Goal: Task Accomplishment & Management: Use online tool/utility

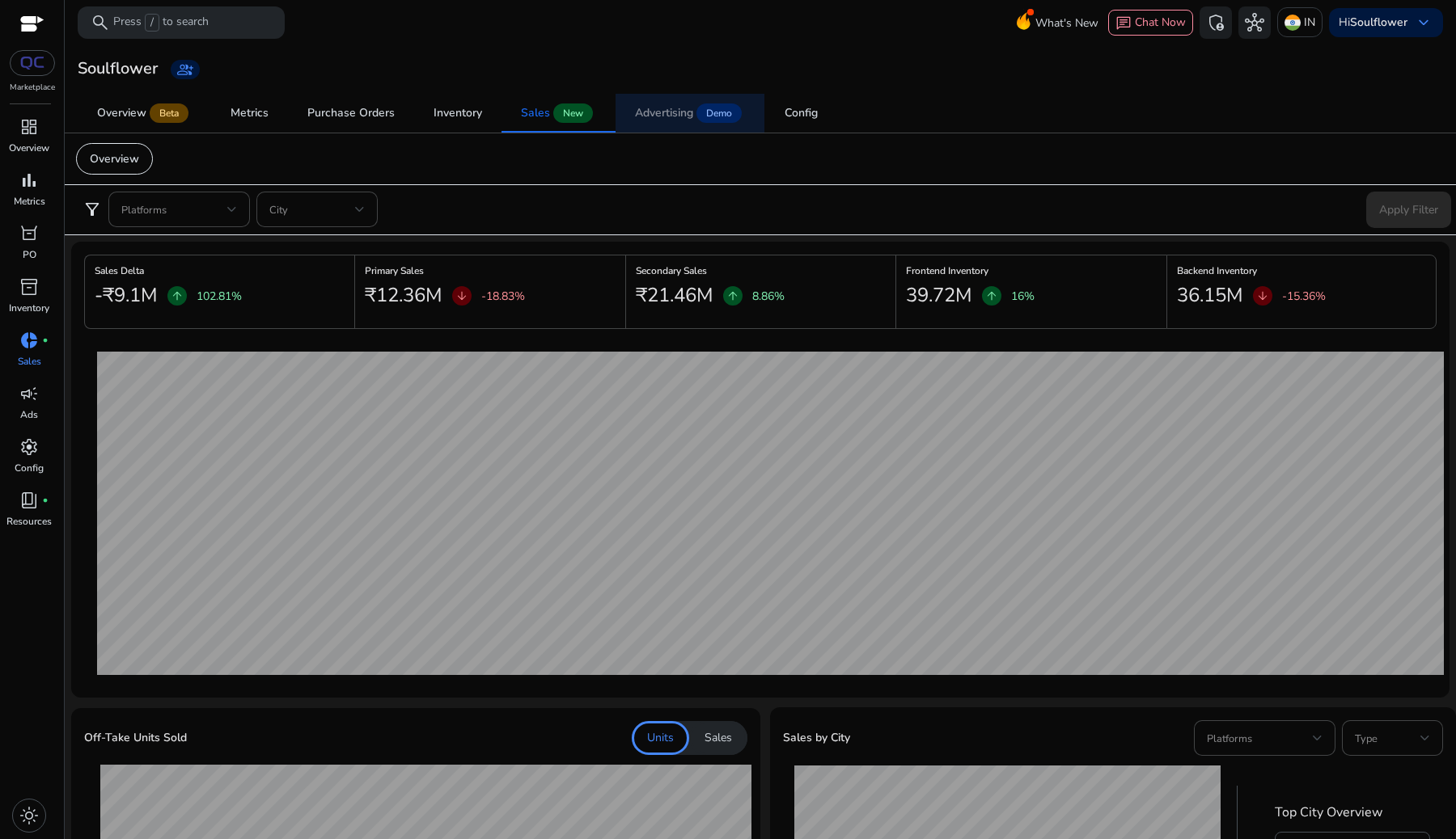
click at [687, 101] on span "Advertising Demo" at bounding box center [689, 113] width 110 height 39
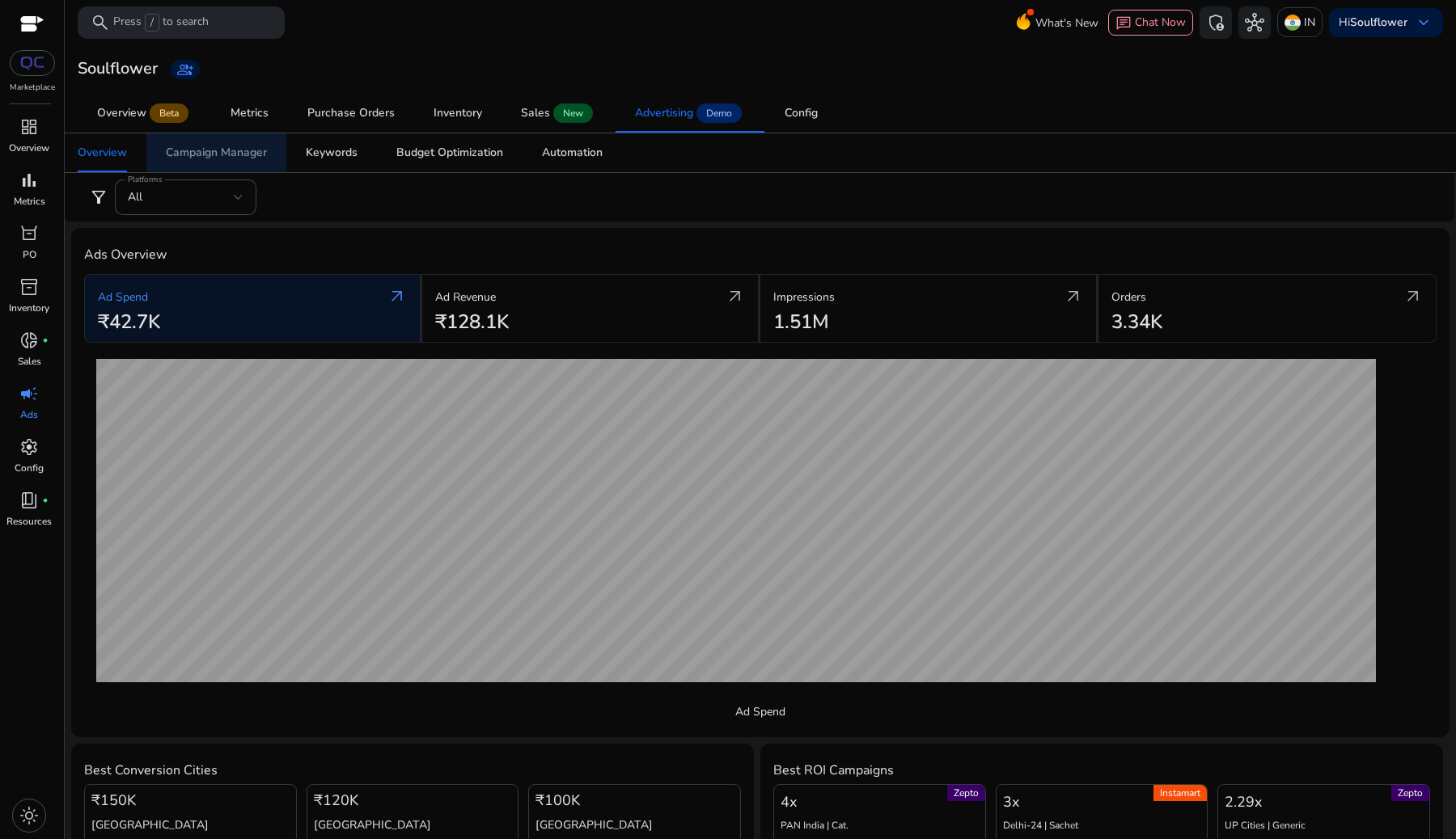
click at [209, 153] on div "Campaign Manager" at bounding box center [216, 153] width 101 height 11
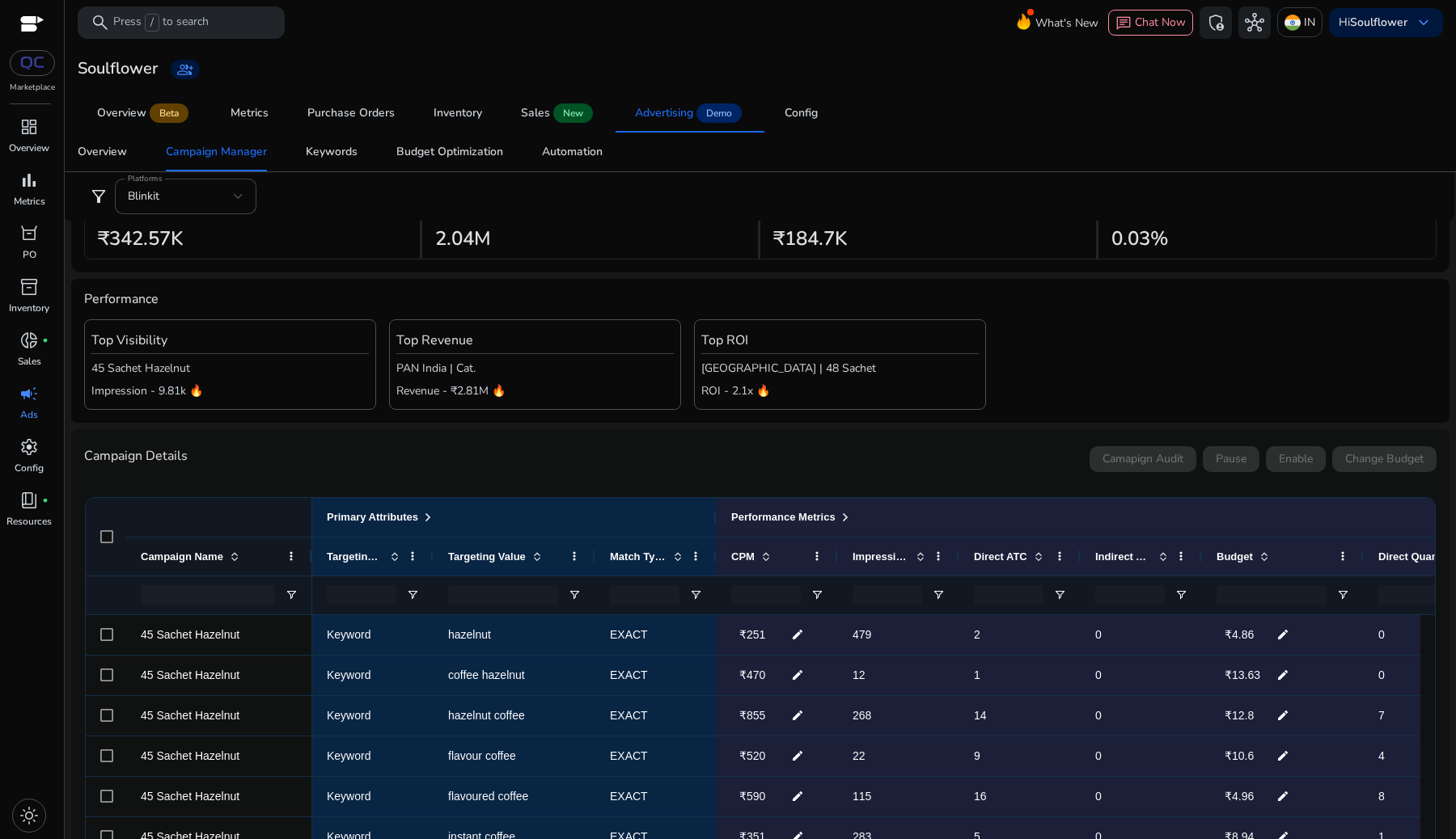
scroll to position [54, 0]
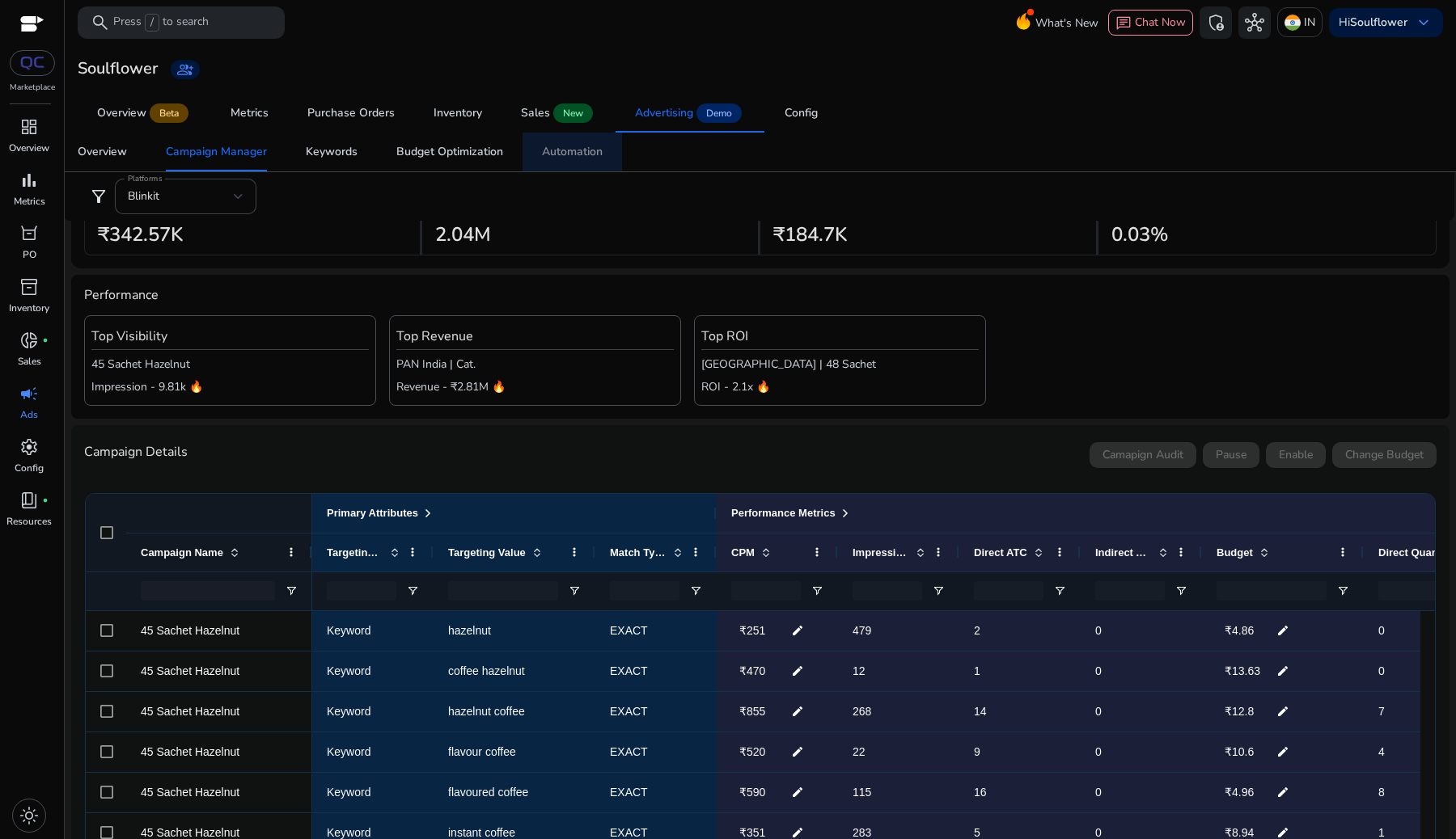
click at [568, 162] on span "Automation" at bounding box center [572, 152] width 60 height 39
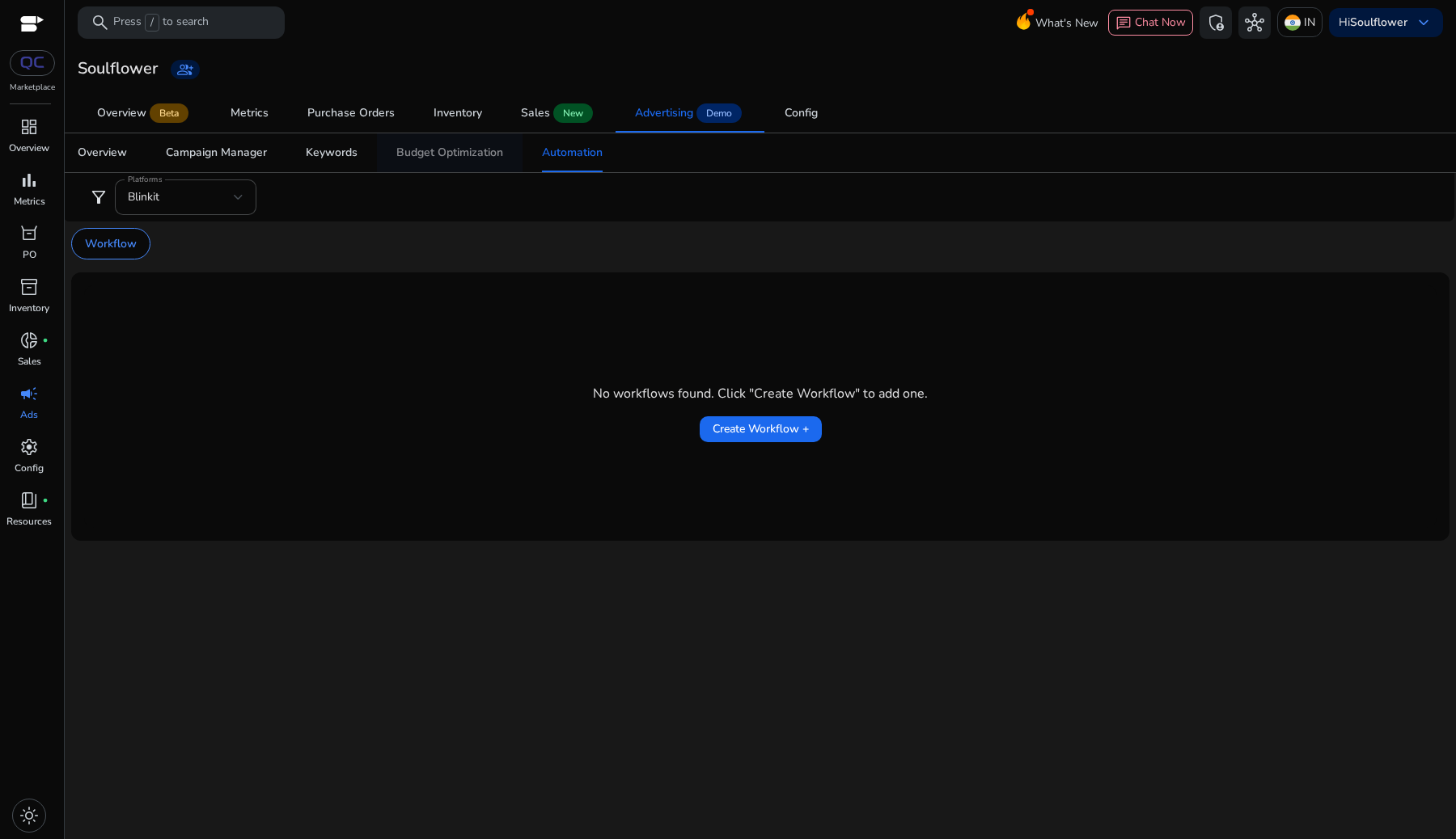
click at [466, 151] on div "Budget Optimization" at bounding box center [449, 153] width 106 height 11
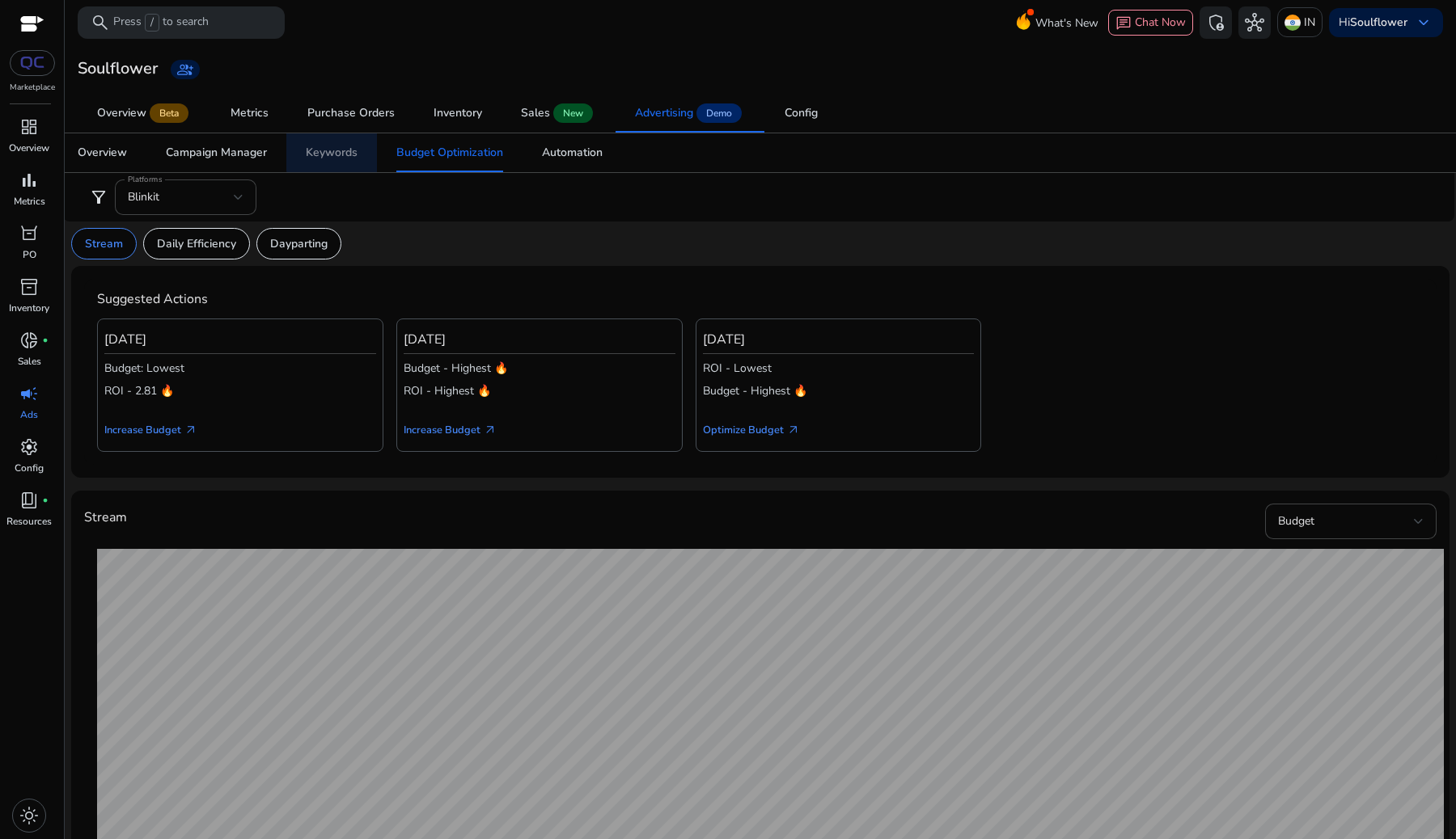
click at [373, 146] on link "Keywords" at bounding box center [332, 153] width 90 height 39
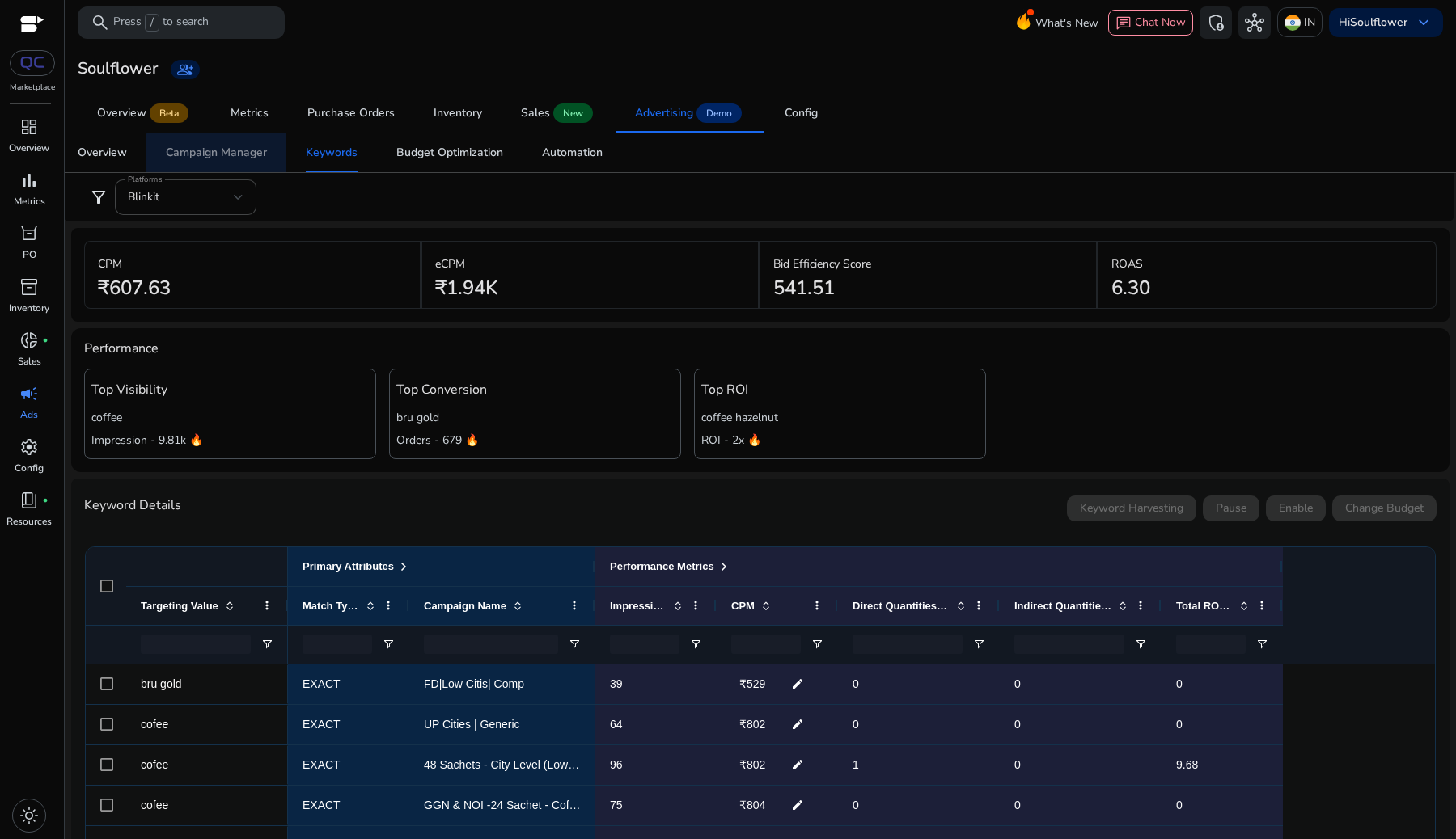
click at [232, 157] on div "Campaign Manager" at bounding box center [216, 153] width 101 height 11
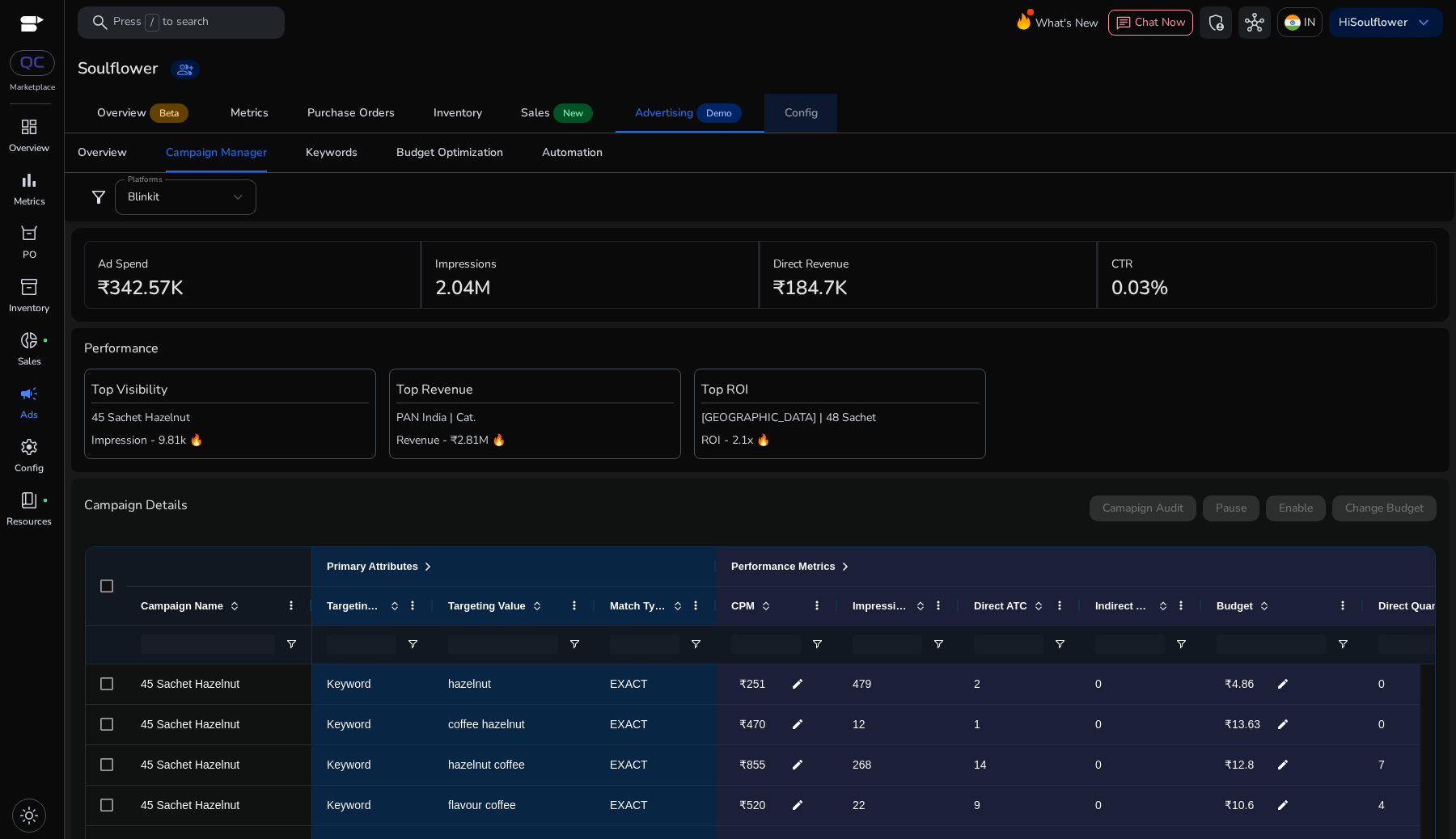
click at [804, 113] on div "Config" at bounding box center [801, 113] width 33 height 11
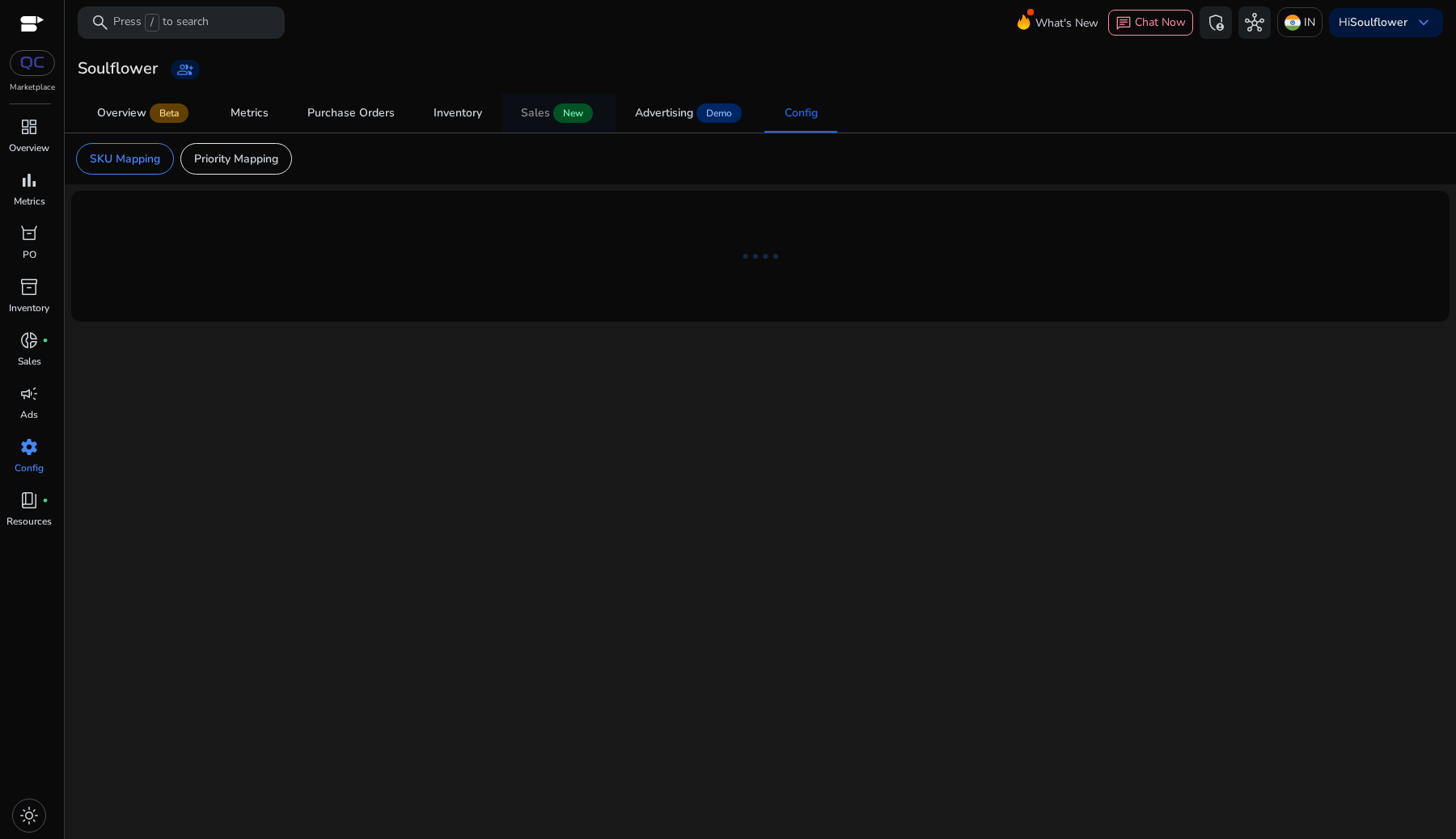
click at [519, 105] on link "Sales New" at bounding box center [558, 113] width 114 height 39
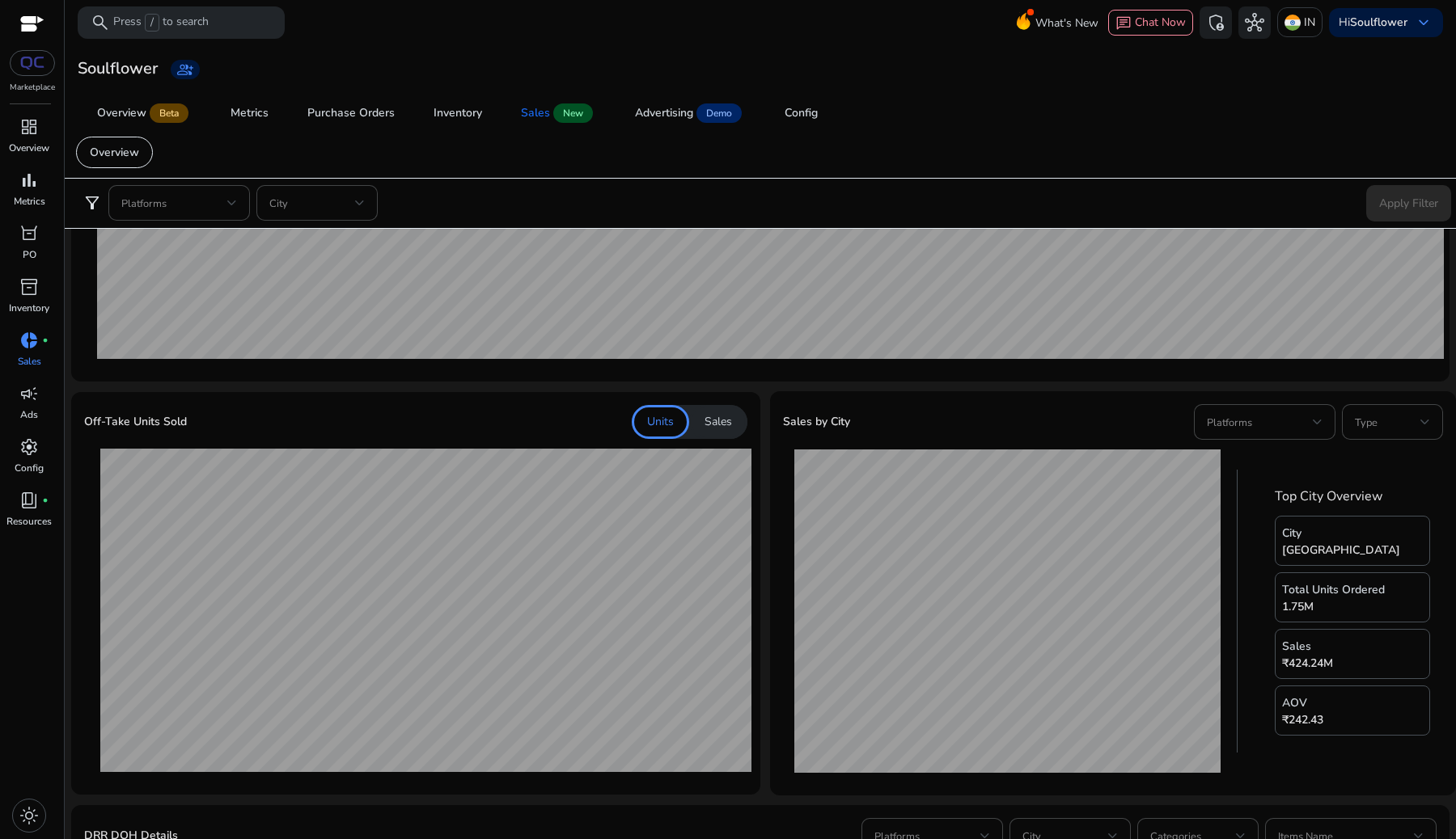
scroll to position [297, 0]
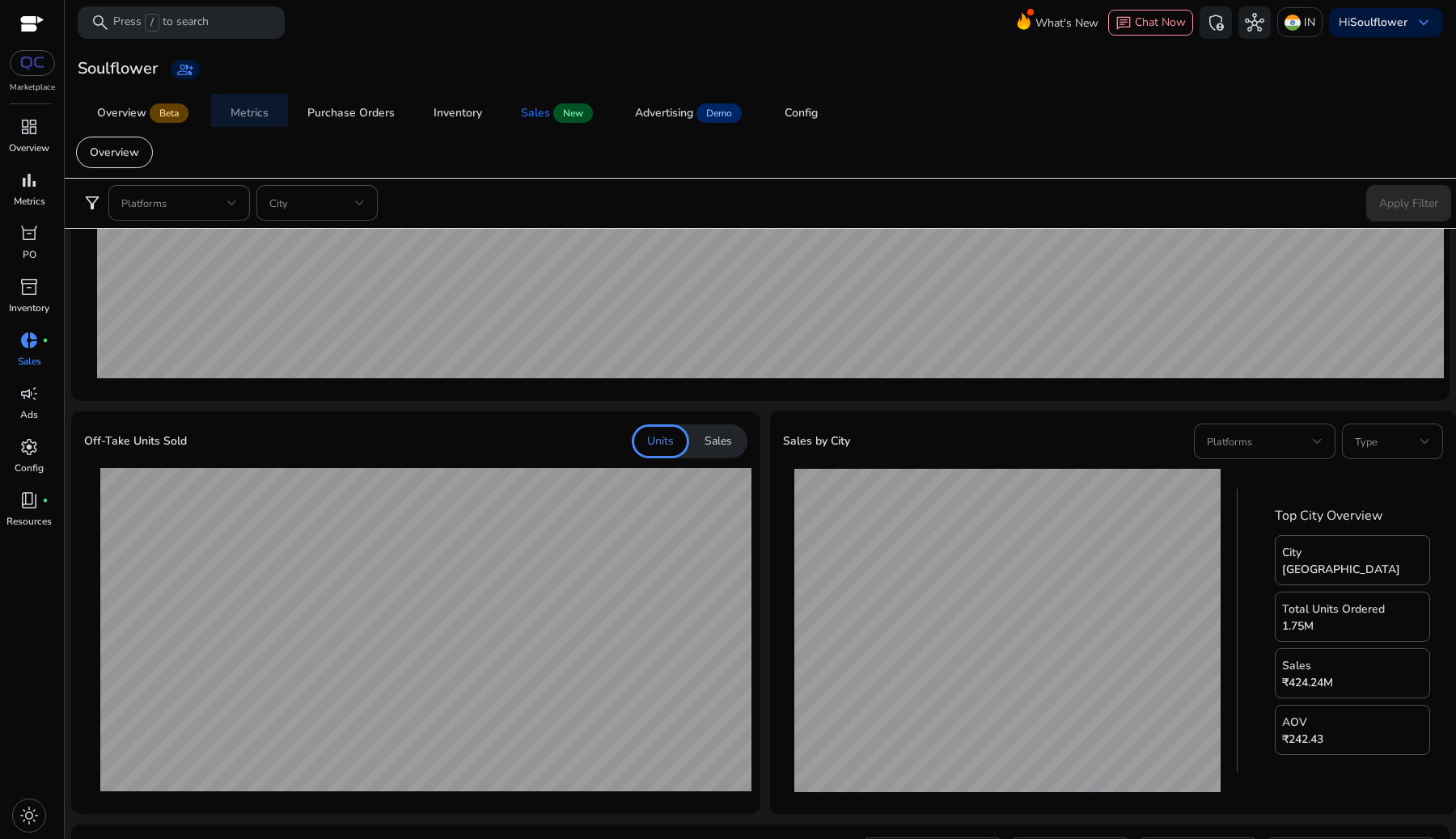
click at [231, 106] on link "Metrics" at bounding box center [250, 113] width 77 height 39
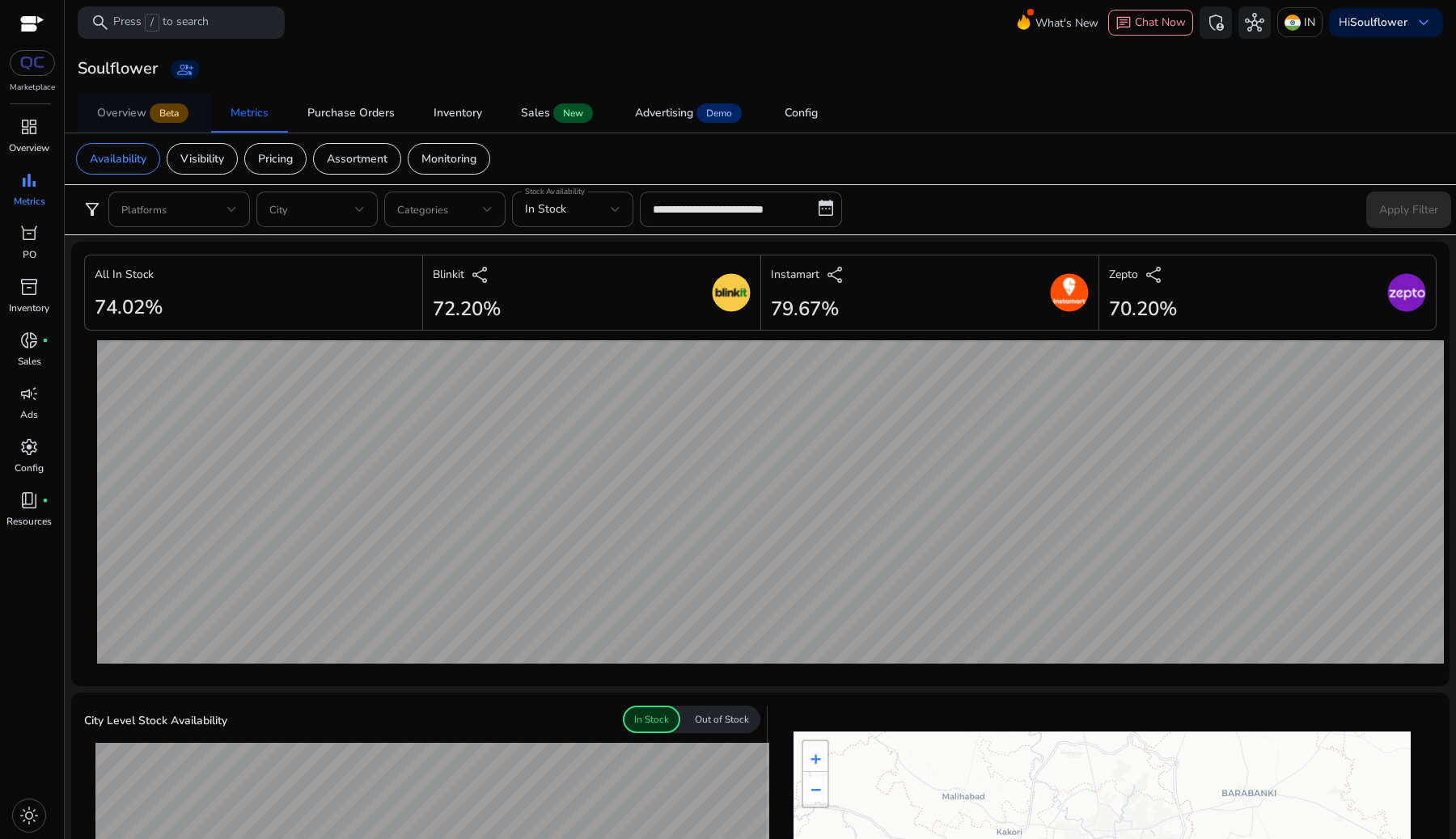
click at [127, 123] on span "Overview Beta" at bounding box center [144, 113] width 94 height 39
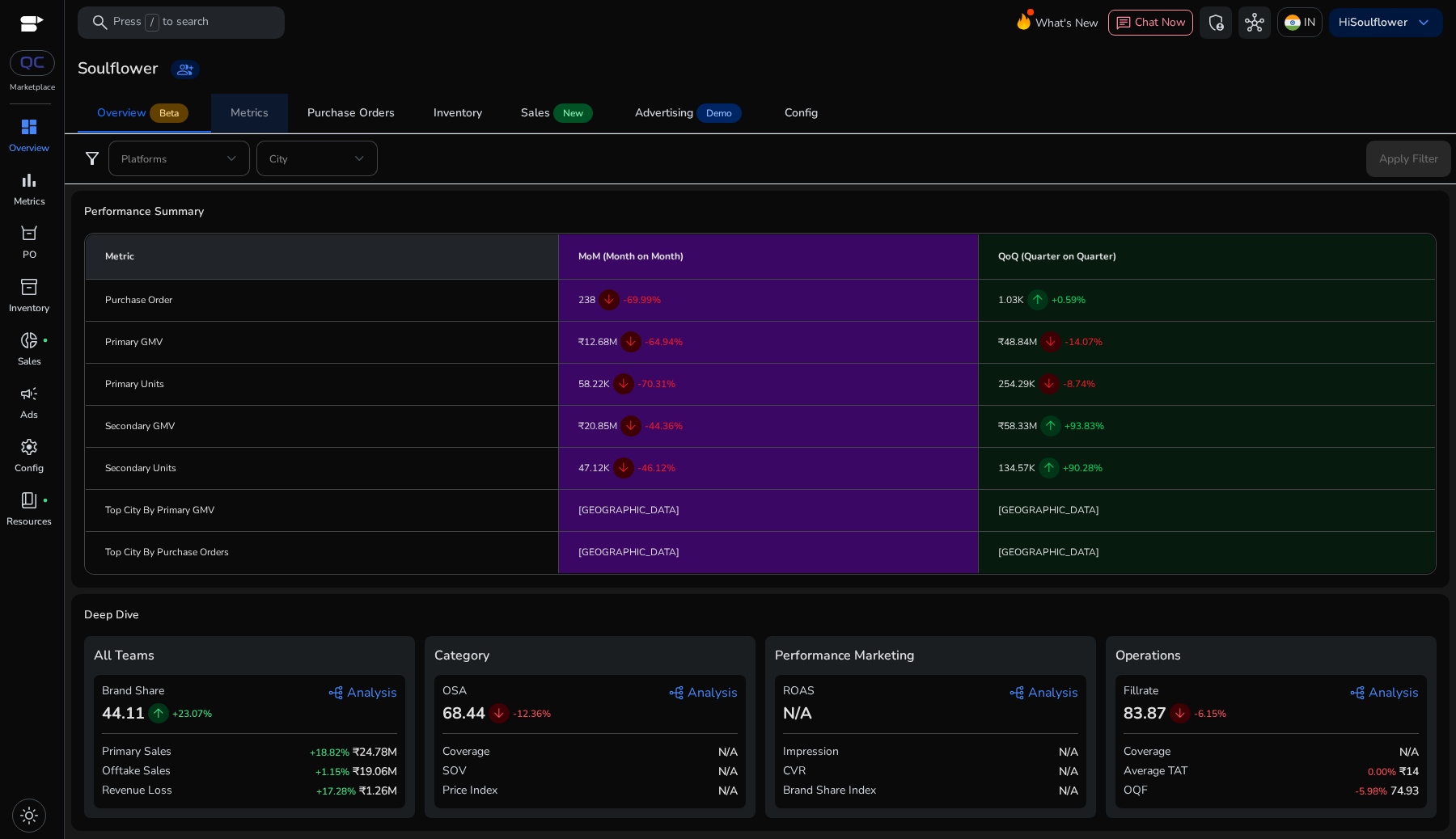
click at [256, 113] on div "Metrics" at bounding box center [250, 113] width 38 height 11
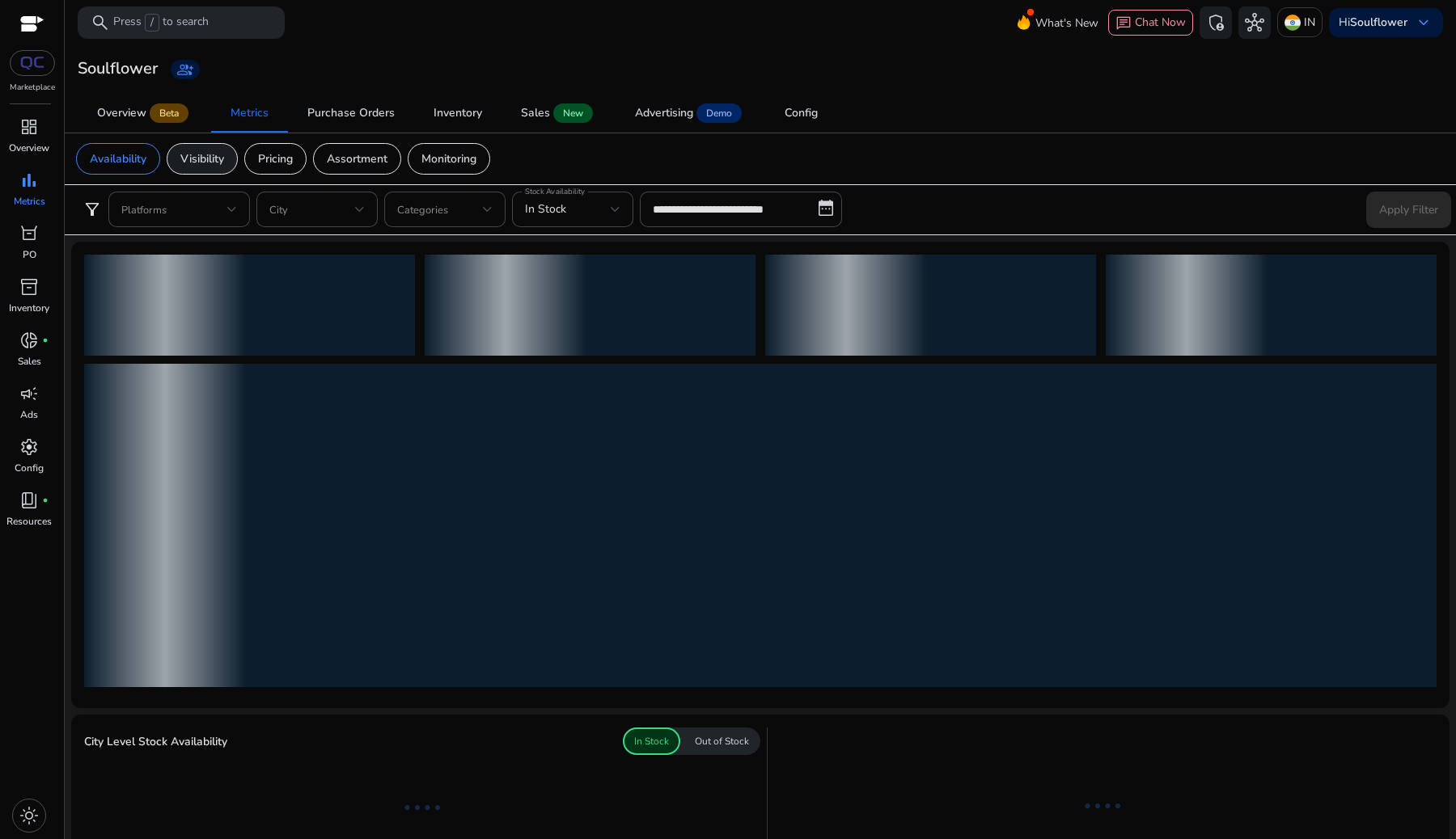
click at [173, 152] on div "Visibility" at bounding box center [202, 158] width 72 height 31
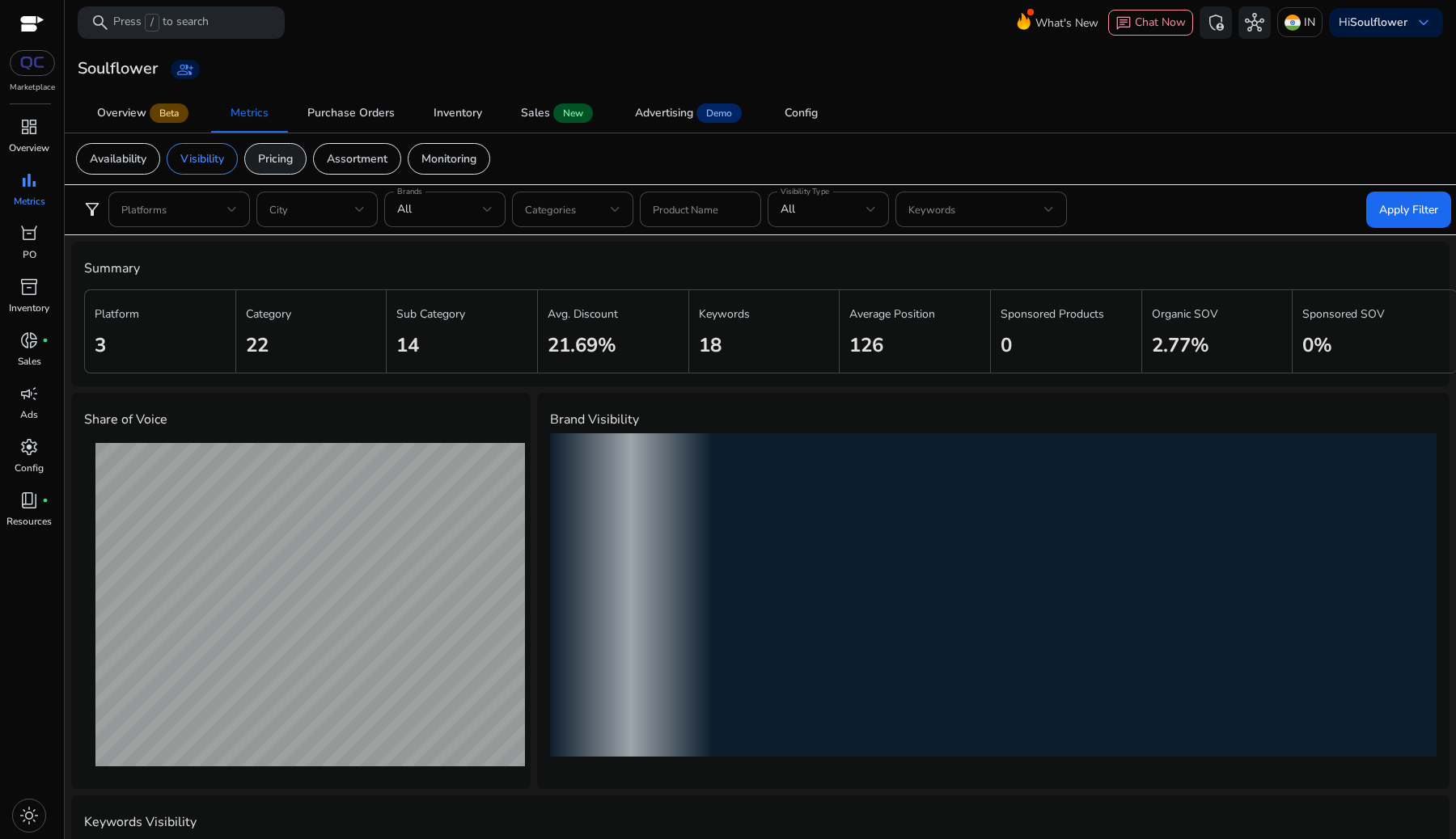
click at [274, 159] on p "Pricing" at bounding box center [275, 159] width 35 height 17
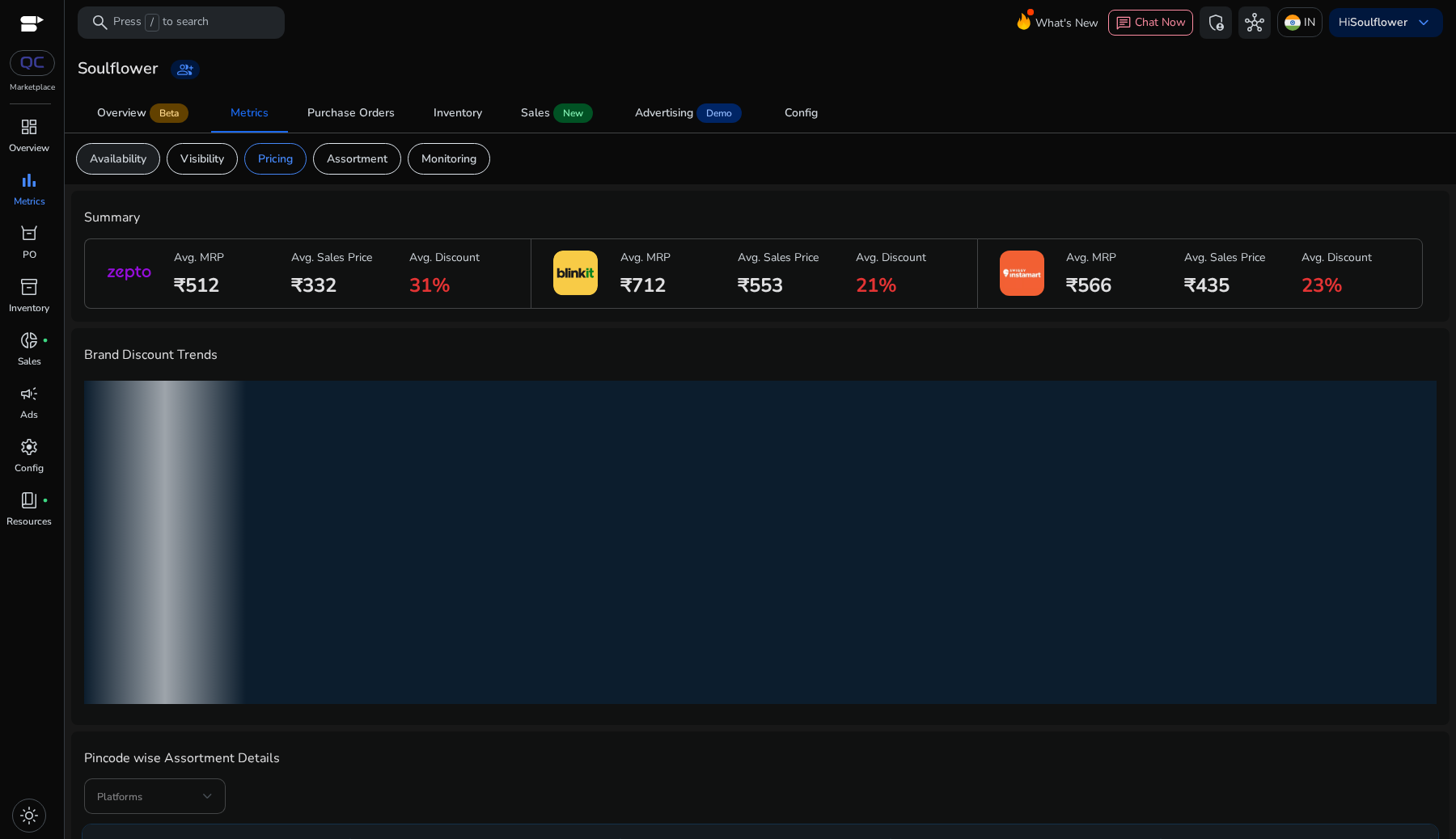
click at [105, 161] on p "Availability" at bounding box center [118, 159] width 57 height 17
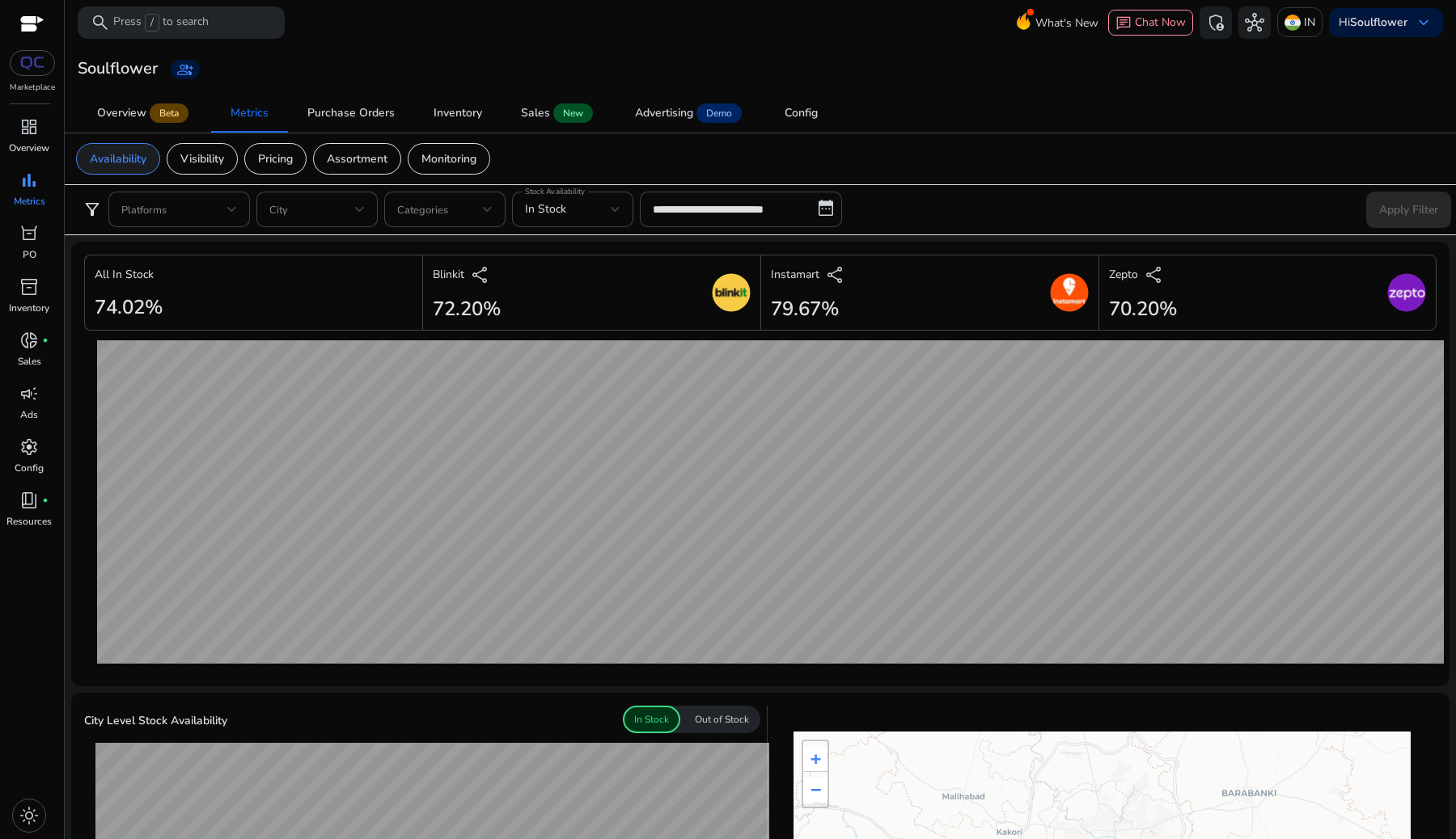
click at [105, 161] on p "Availability" at bounding box center [118, 159] width 57 height 17
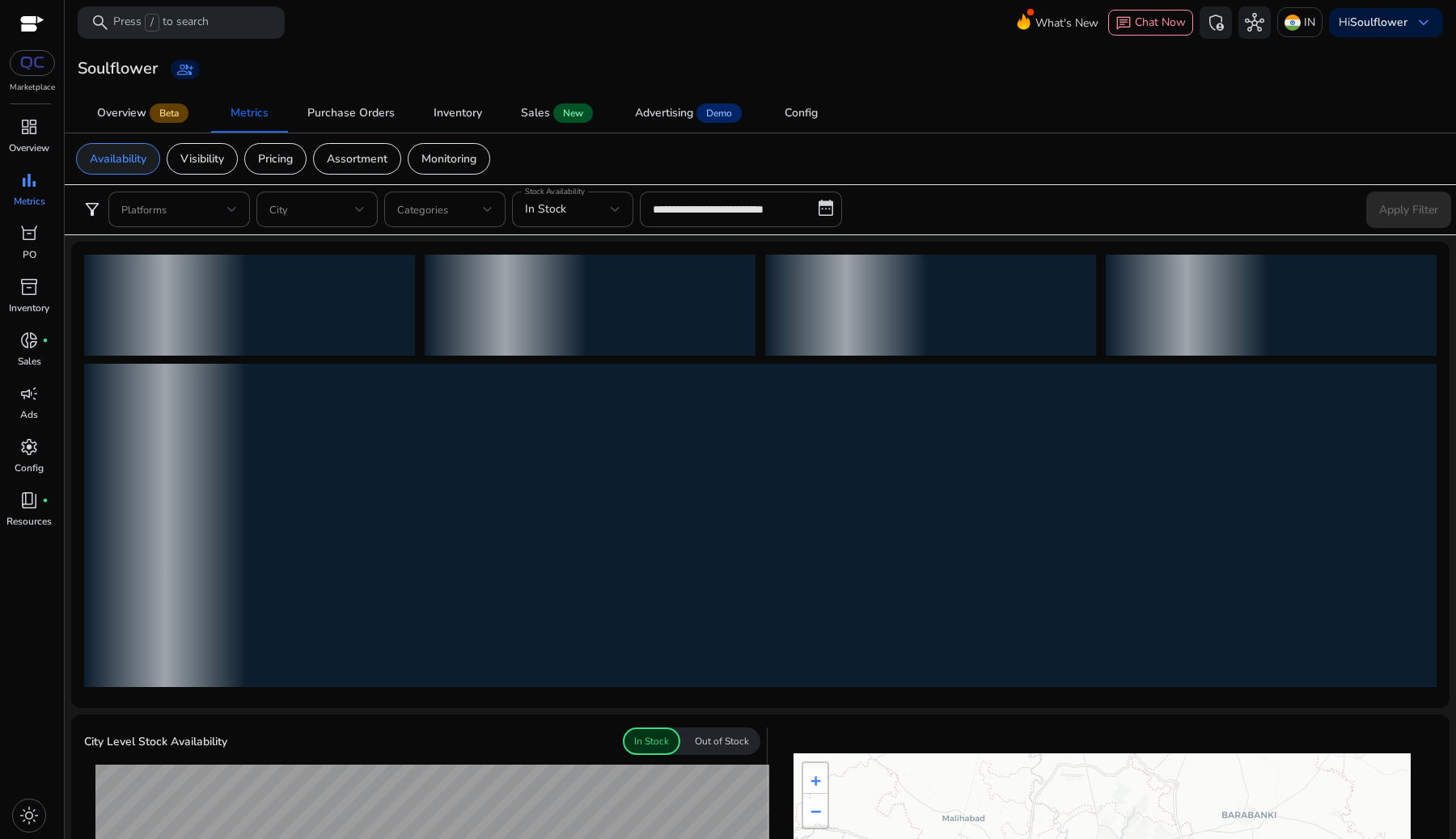
click at [105, 161] on p "Availability" at bounding box center [118, 159] width 57 height 17
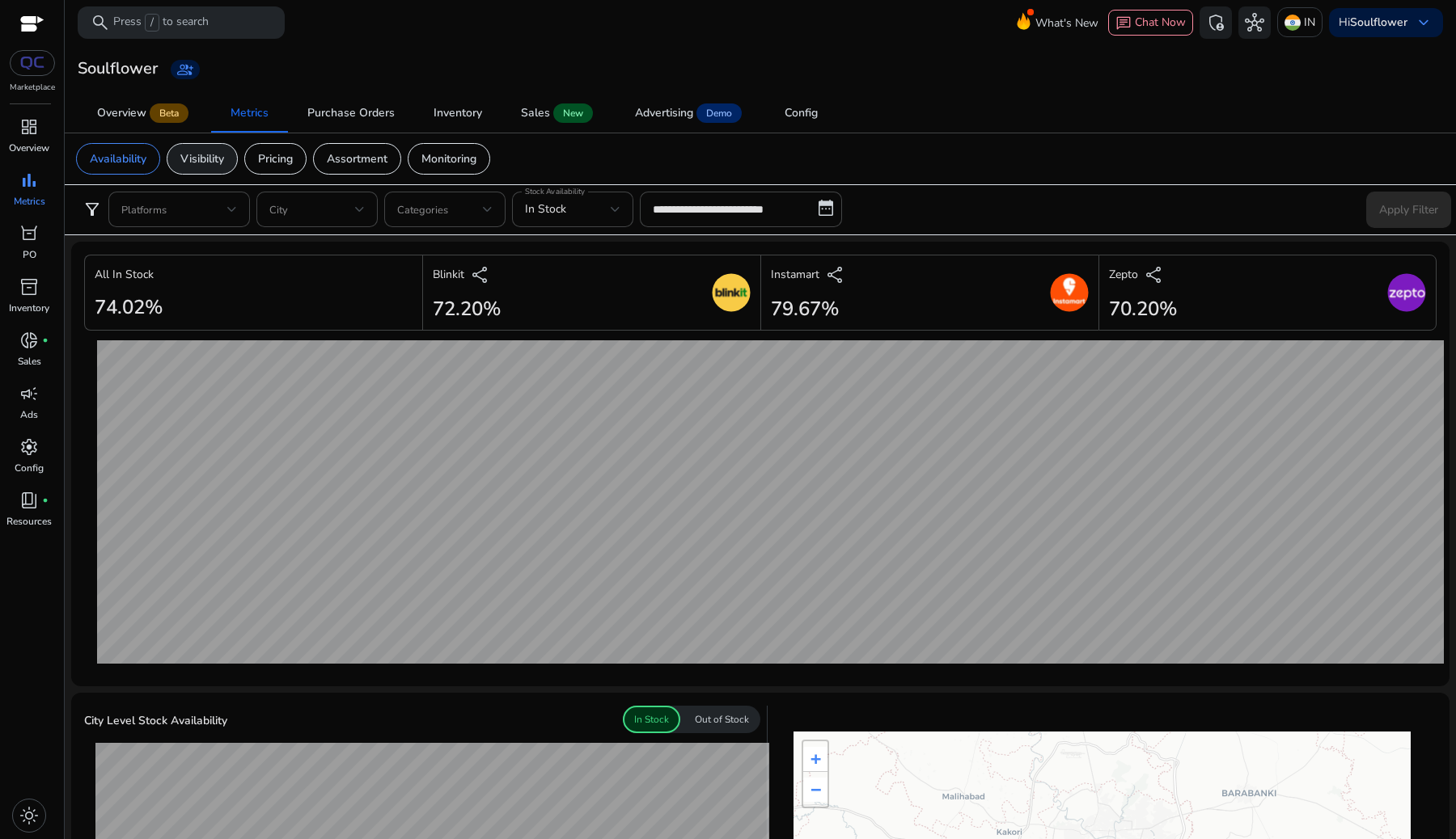
click at [188, 172] on div "Visibility" at bounding box center [202, 158] width 72 height 31
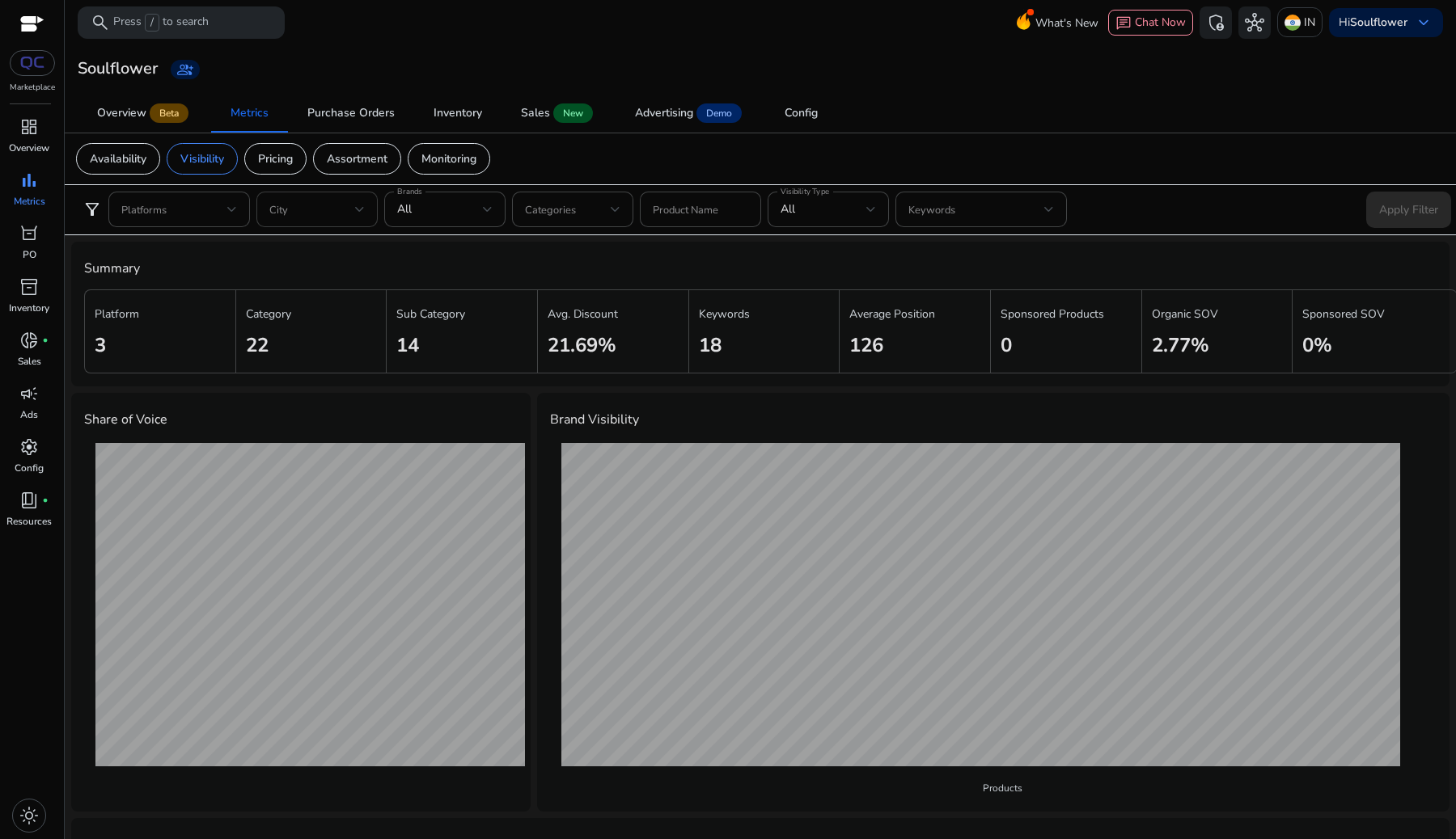
click at [338, 208] on span at bounding box center [312, 209] width 86 height 18
click at [338, 208] on div at bounding box center [728, 419] width 1456 height 839
click at [338, 216] on span at bounding box center [312, 209] width 86 height 18
click at [313, 500] on div at bounding box center [728, 419] width 1456 height 839
click at [294, 204] on span at bounding box center [312, 209] width 86 height 18
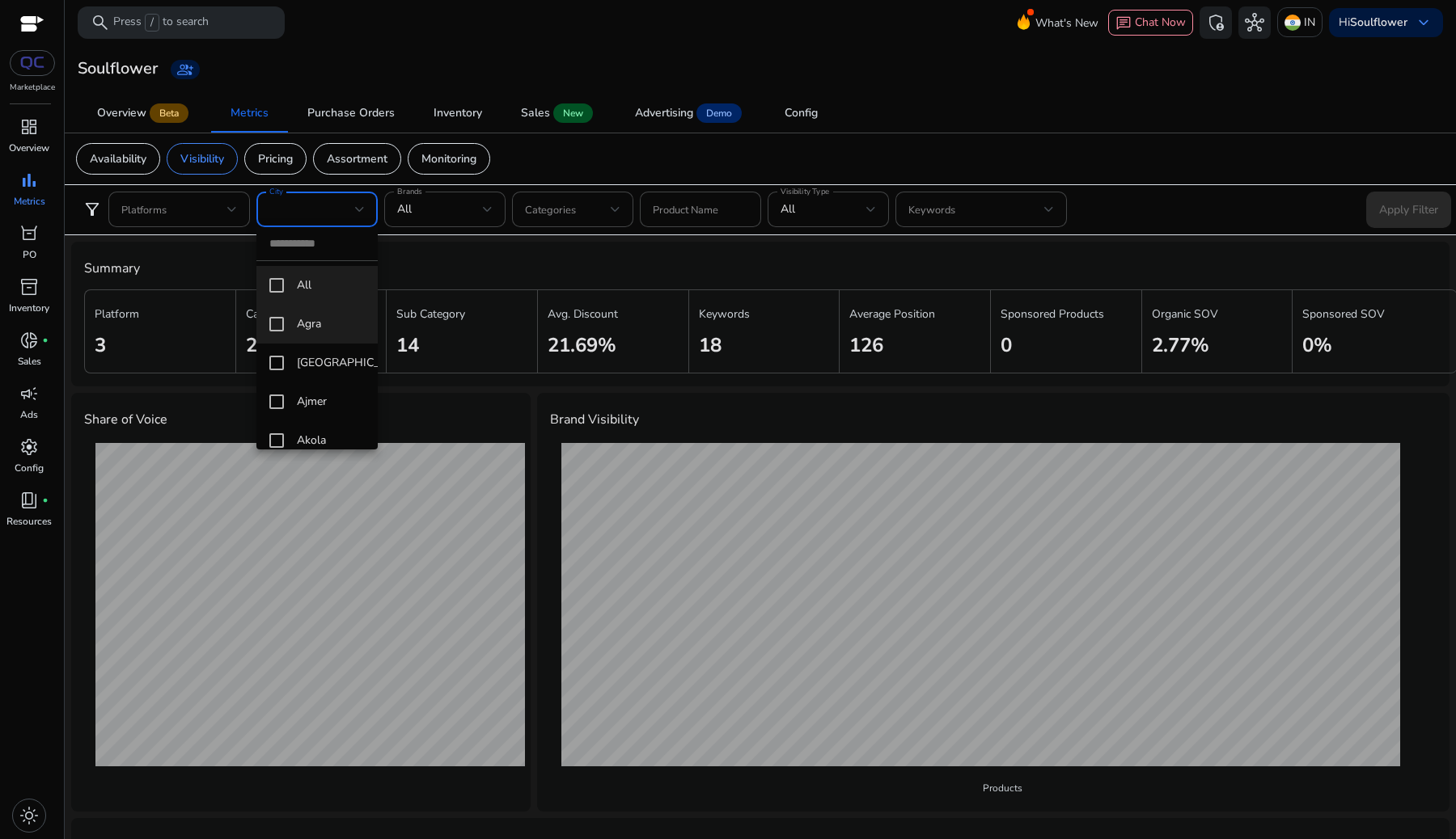
click at [311, 322] on span "Agra" at bounding box center [331, 324] width 68 height 18
click at [1365, 219] on div at bounding box center [728, 419] width 1456 height 839
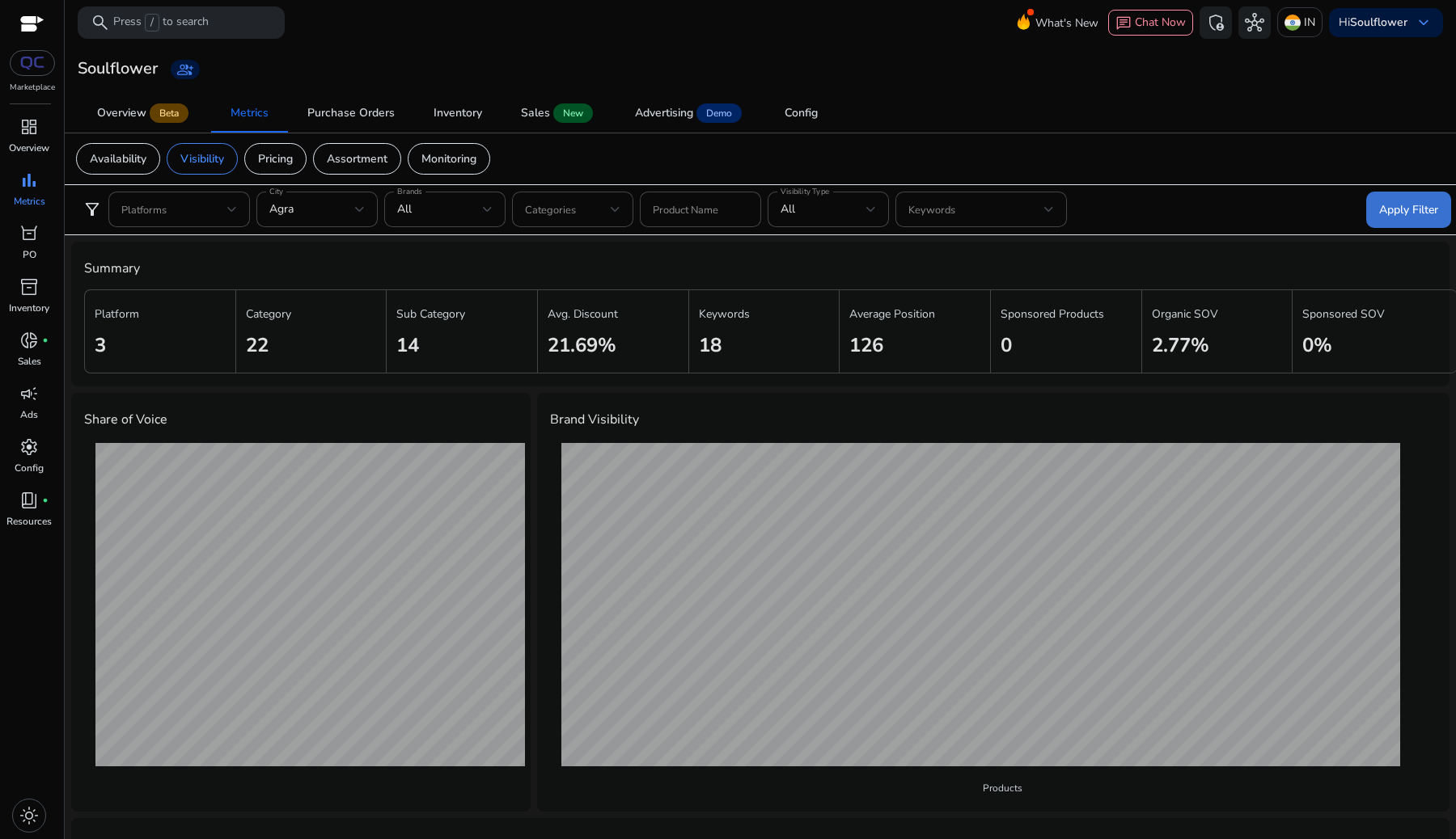
click at [1387, 226] on span at bounding box center [1408, 209] width 85 height 39
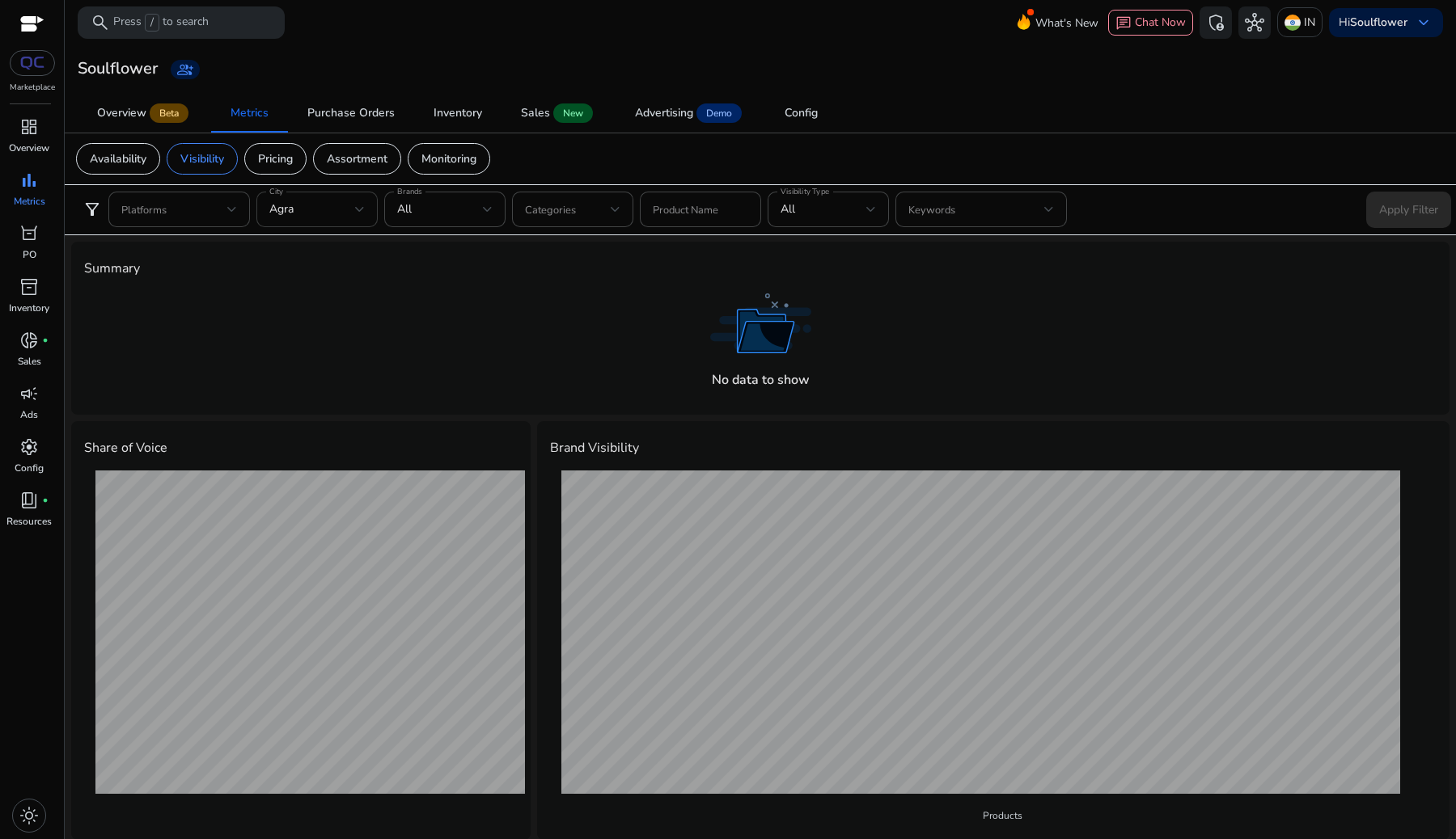
click at [298, 209] on div "Agra" at bounding box center [312, 209] width 86 height 18
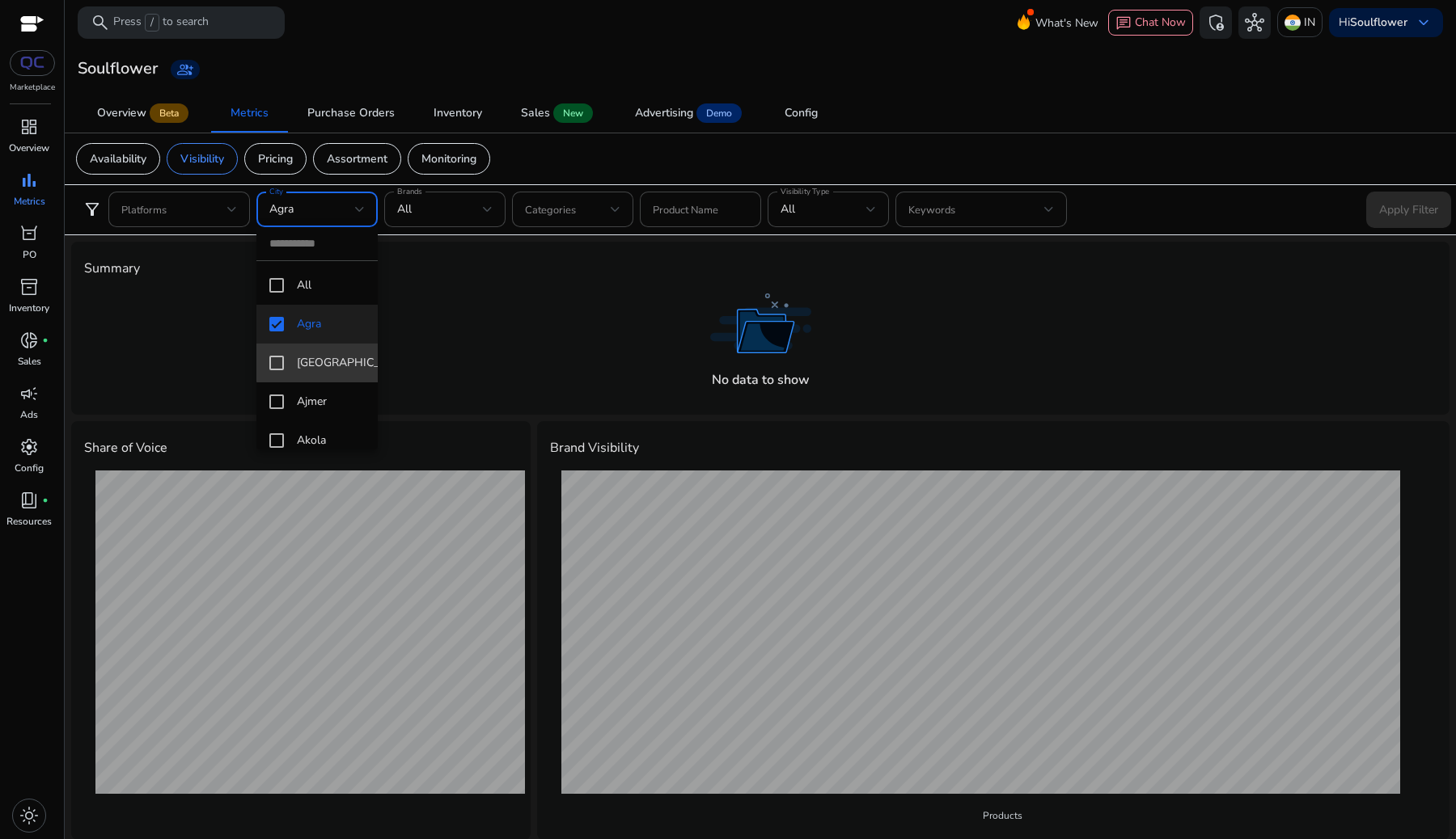
click at [346, 358] on span "Ahmedabad" at bounding box center [344, 363] width 95 height 18
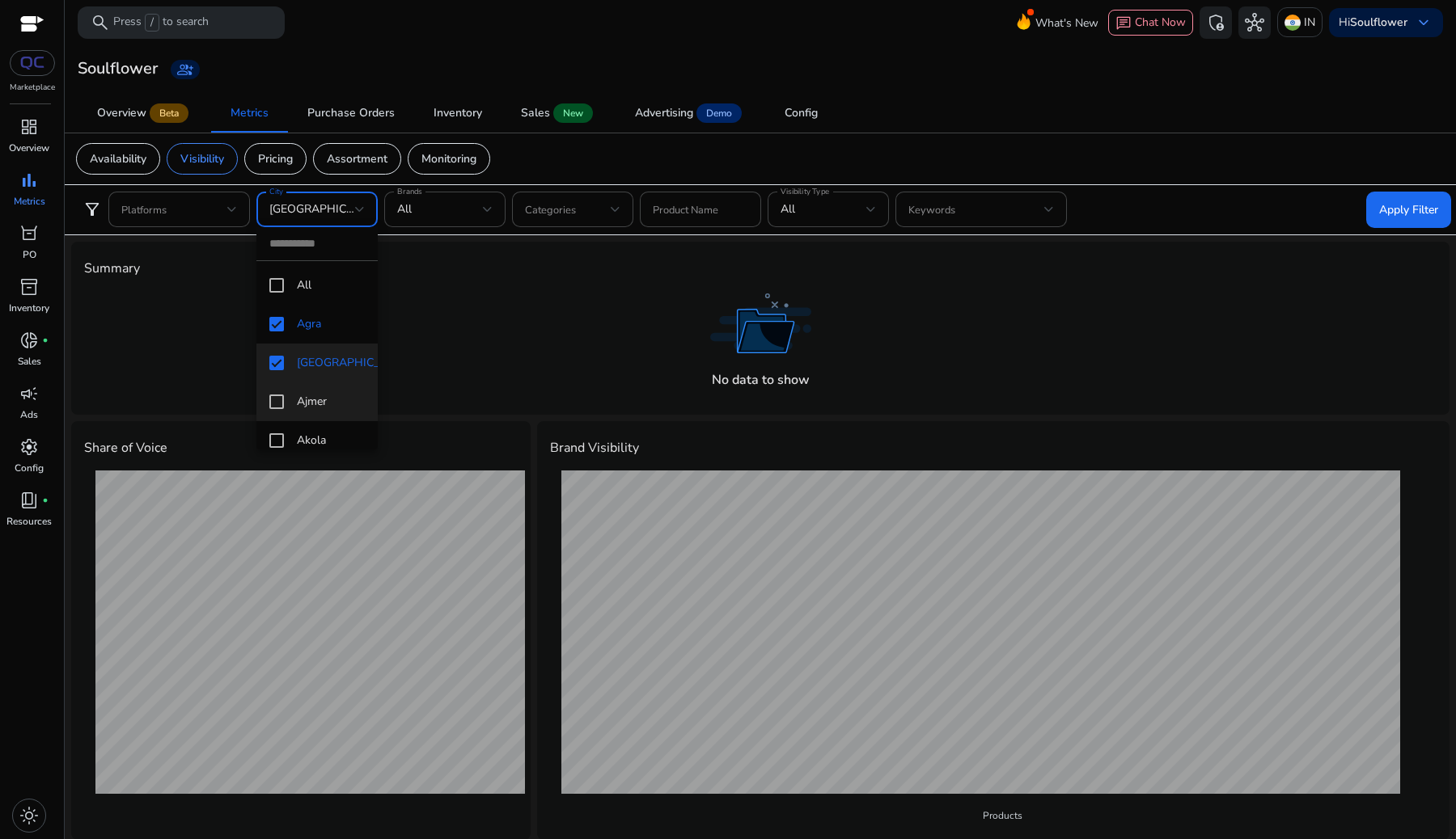
click at [334, 386] on mat-option "Ajmer" at bounding box center [316, 401] width 121 height 39
click at [329, 438] on span "Akola" at bounding box center [331, 441] width 68 height 18
click at [317, 321] on mat-option "Delhi" at bounding box center [316, 301] width 121 height 39
click at [1413, 206] on div at bounding box center [728, 419] width 1456 height 839
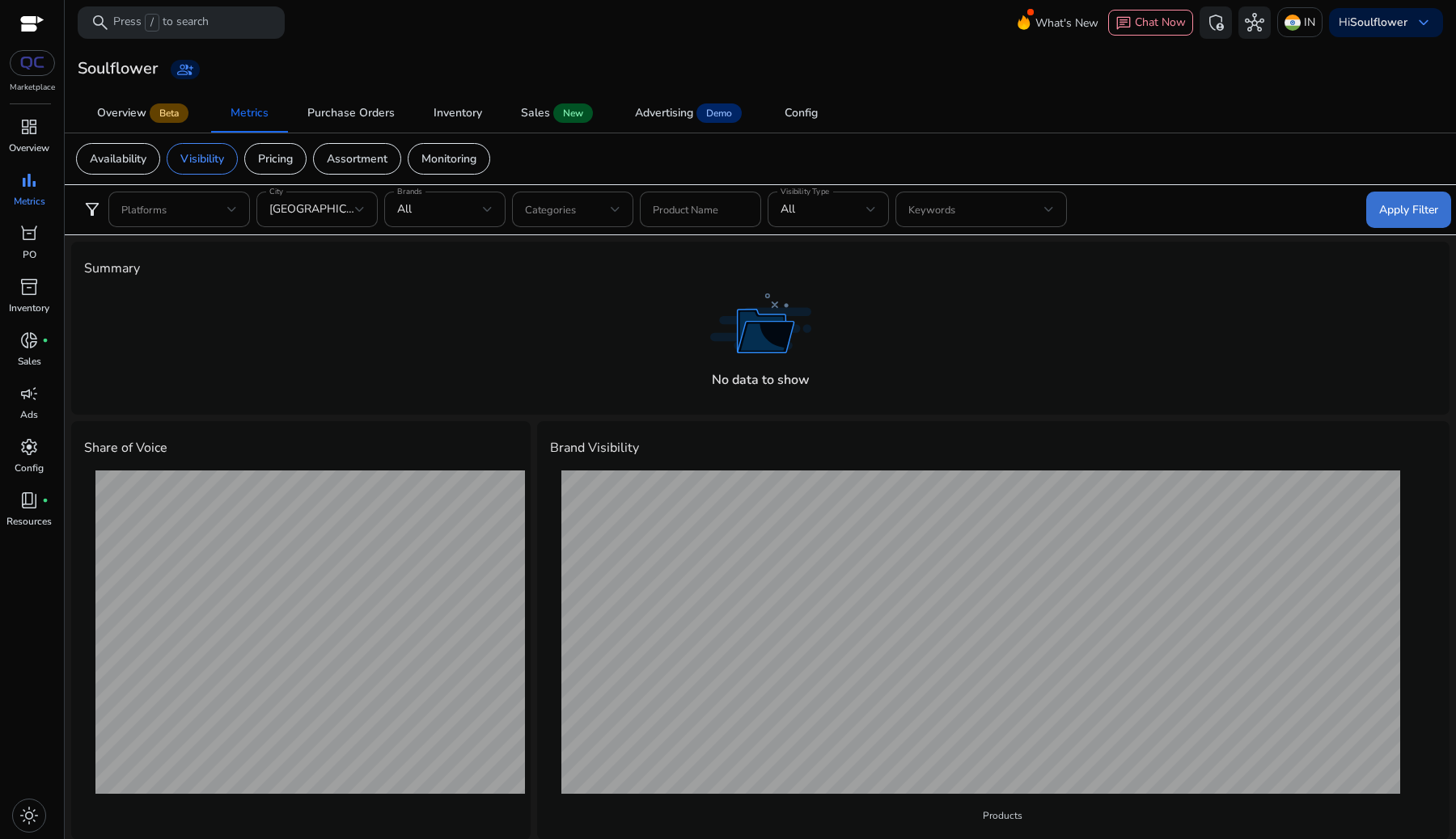
click at [1398, 205] on span "Apply Filter" at bounding box center [1408, 210] width 59 height 17
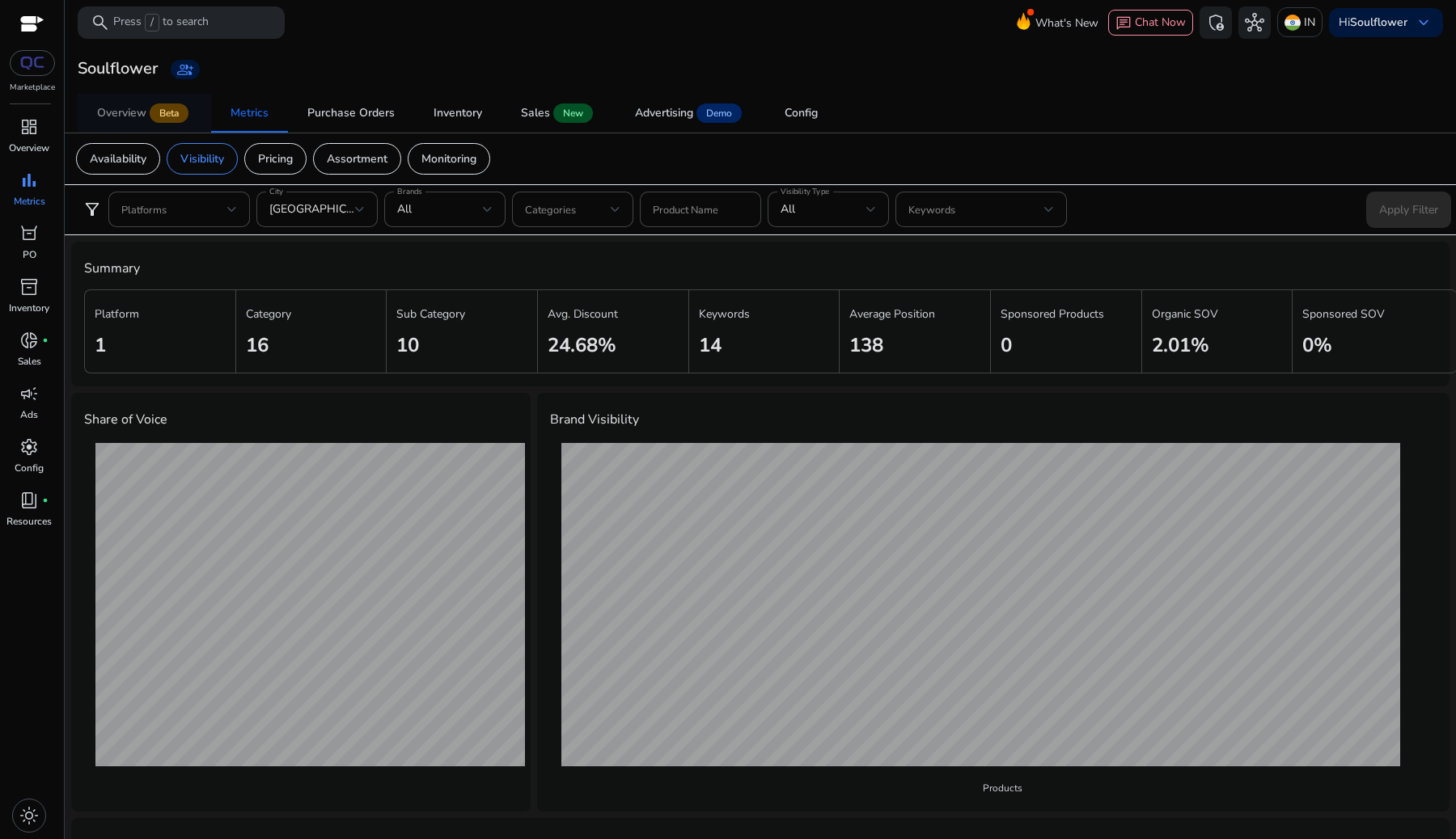
click at [123, 113] on div "Overview" at bounding box center [121, 113] width 49 height 11
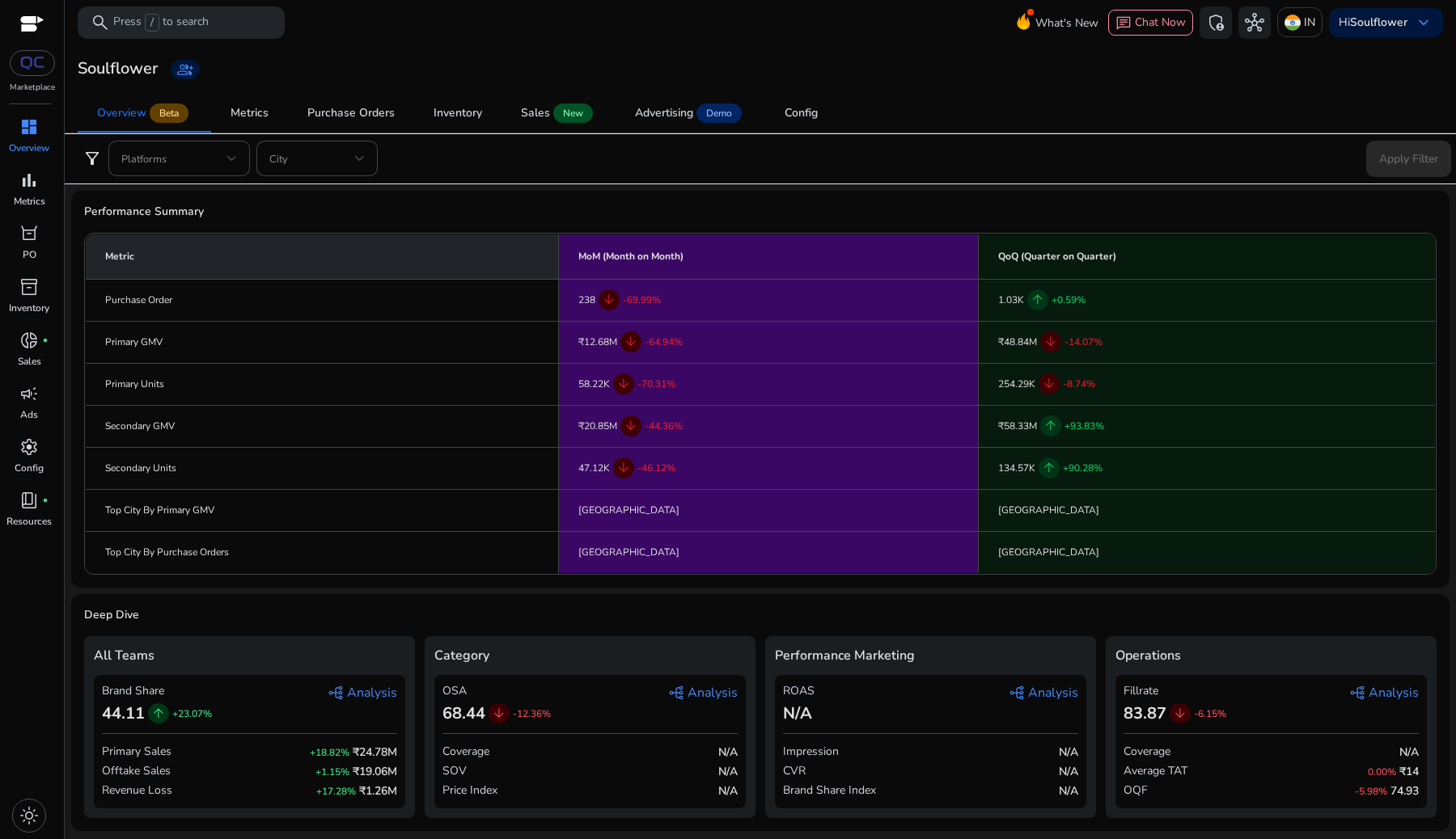
click at [369, 689] on span "graph_2 Analysis" at bounding box center [363, 693] width 70 height 20
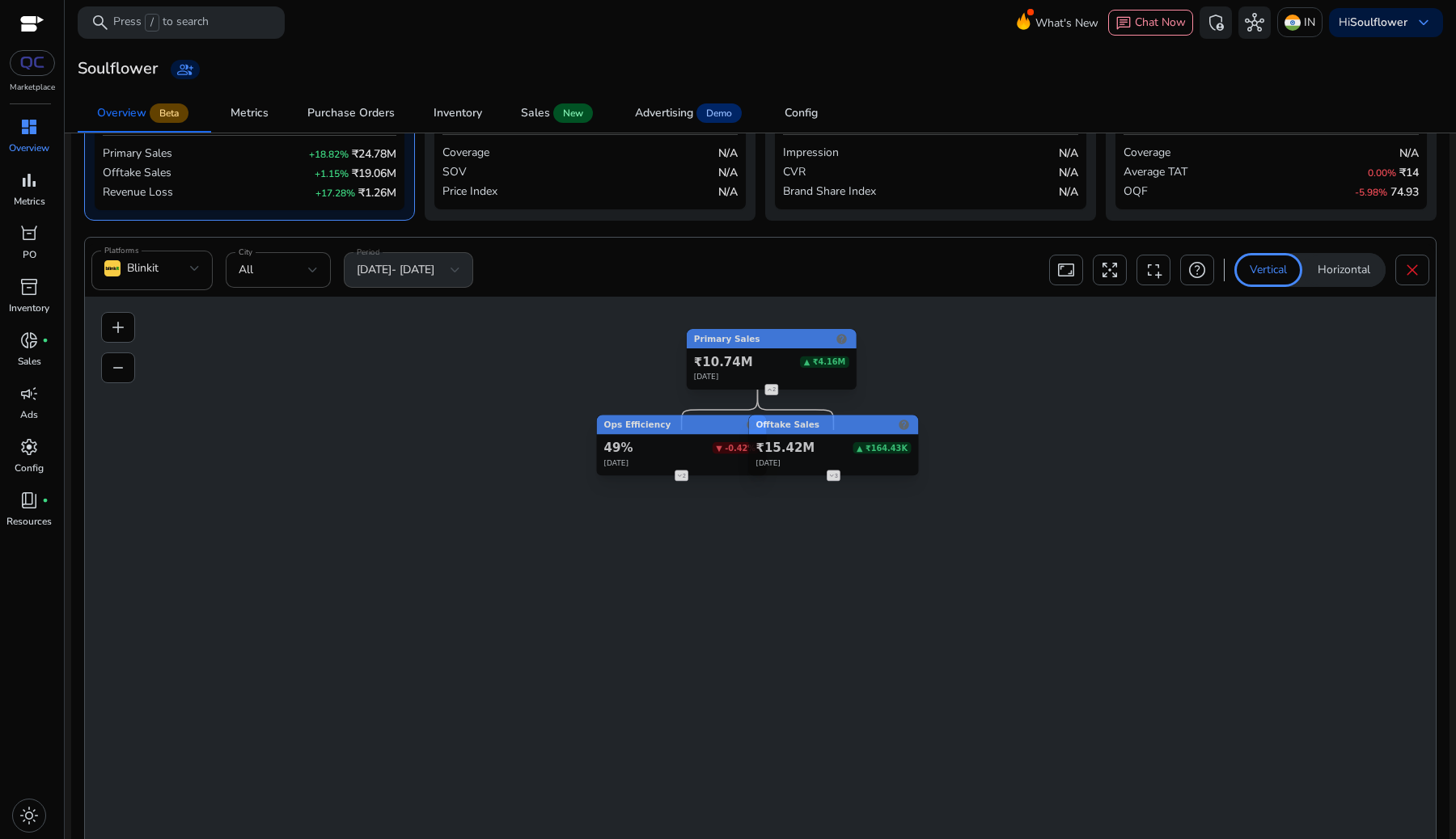
scroll to position [686, 0]
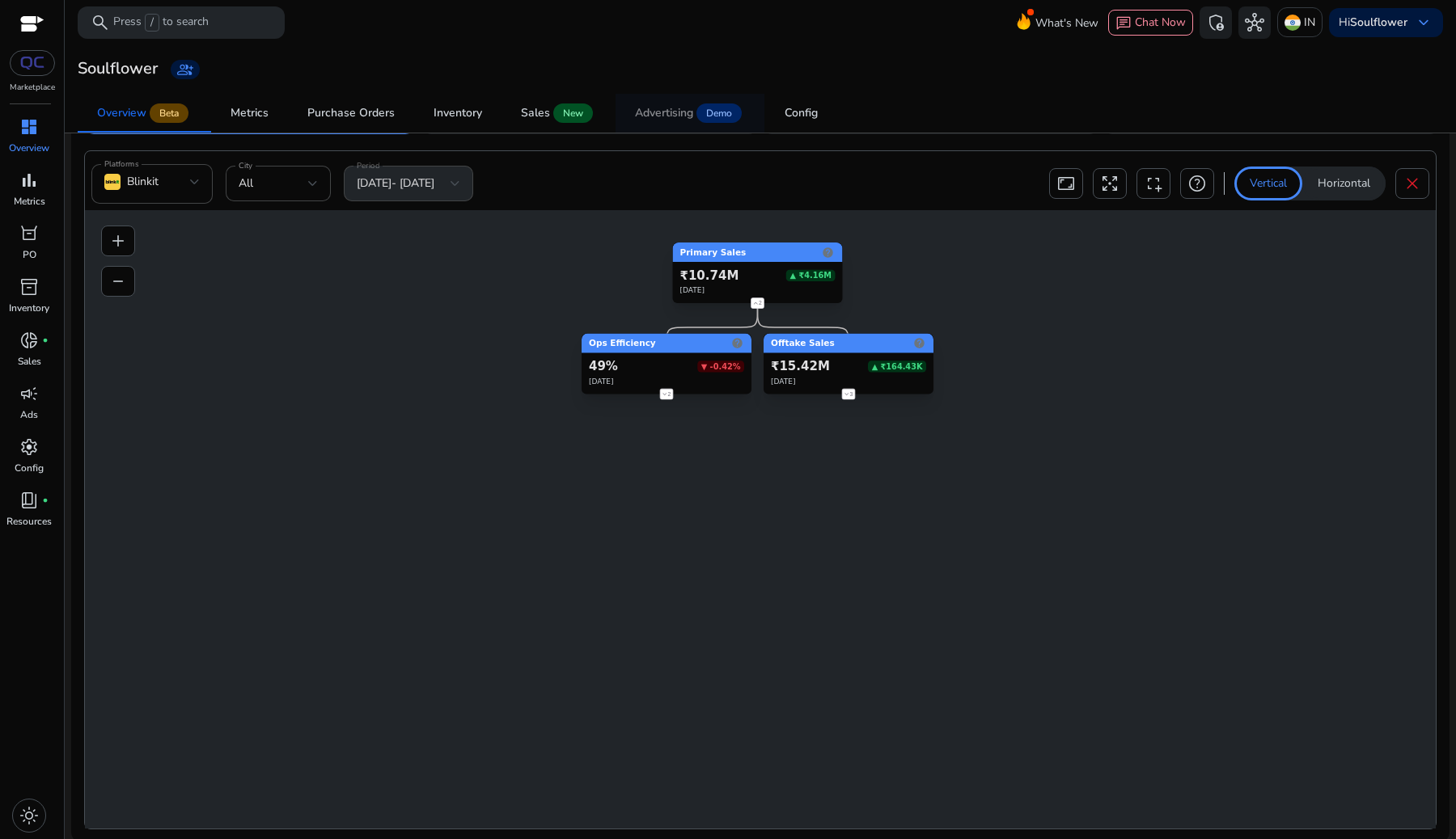
click at [678, 129] on span "Advertising Demo" at bounding box center [689, 113] width 110 height 39
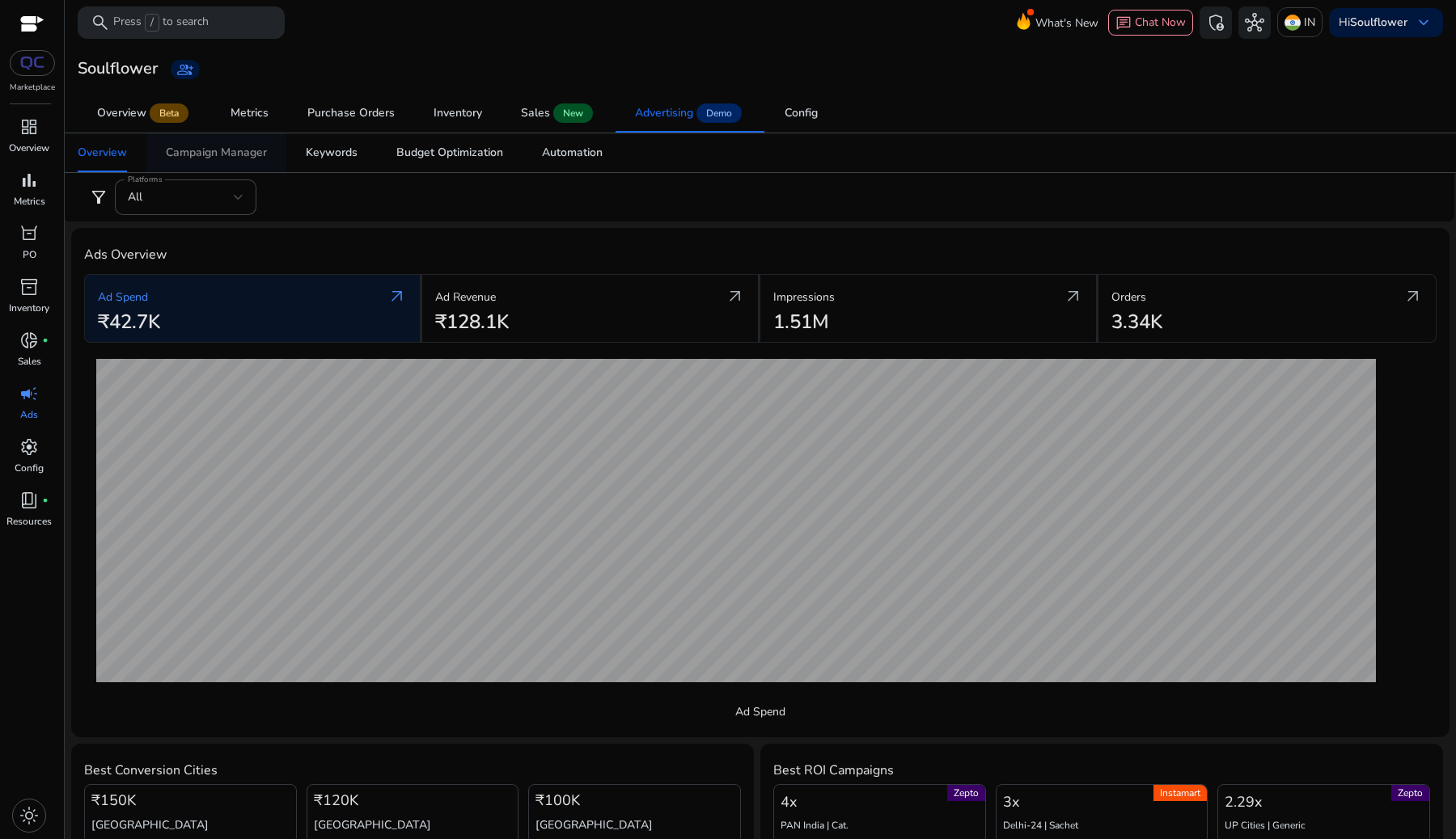
click at [239, 142] on span "Campaign Manager" at bounding box center [216, 153] width 101 height 39
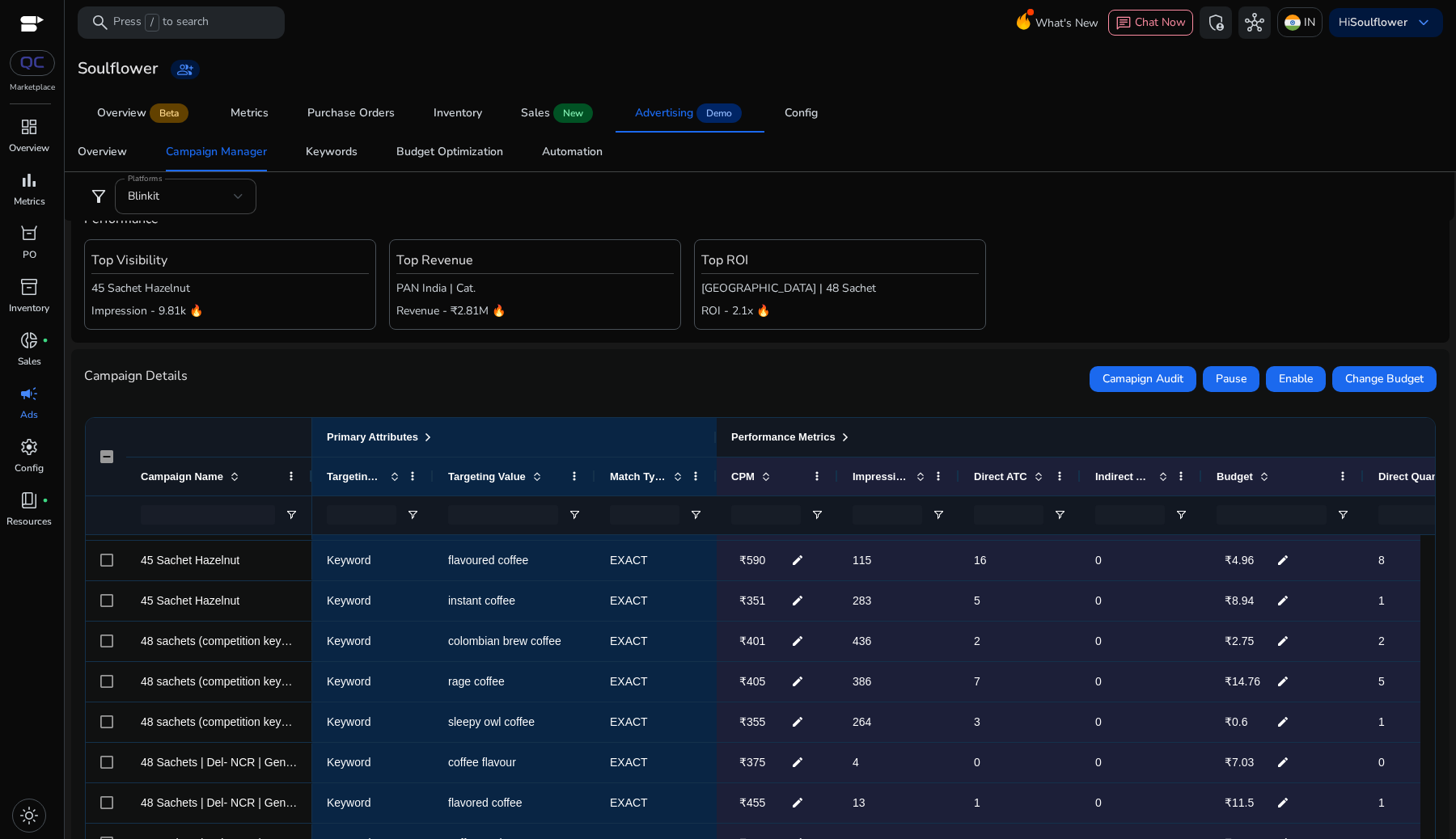
scroll to position [122, 0]
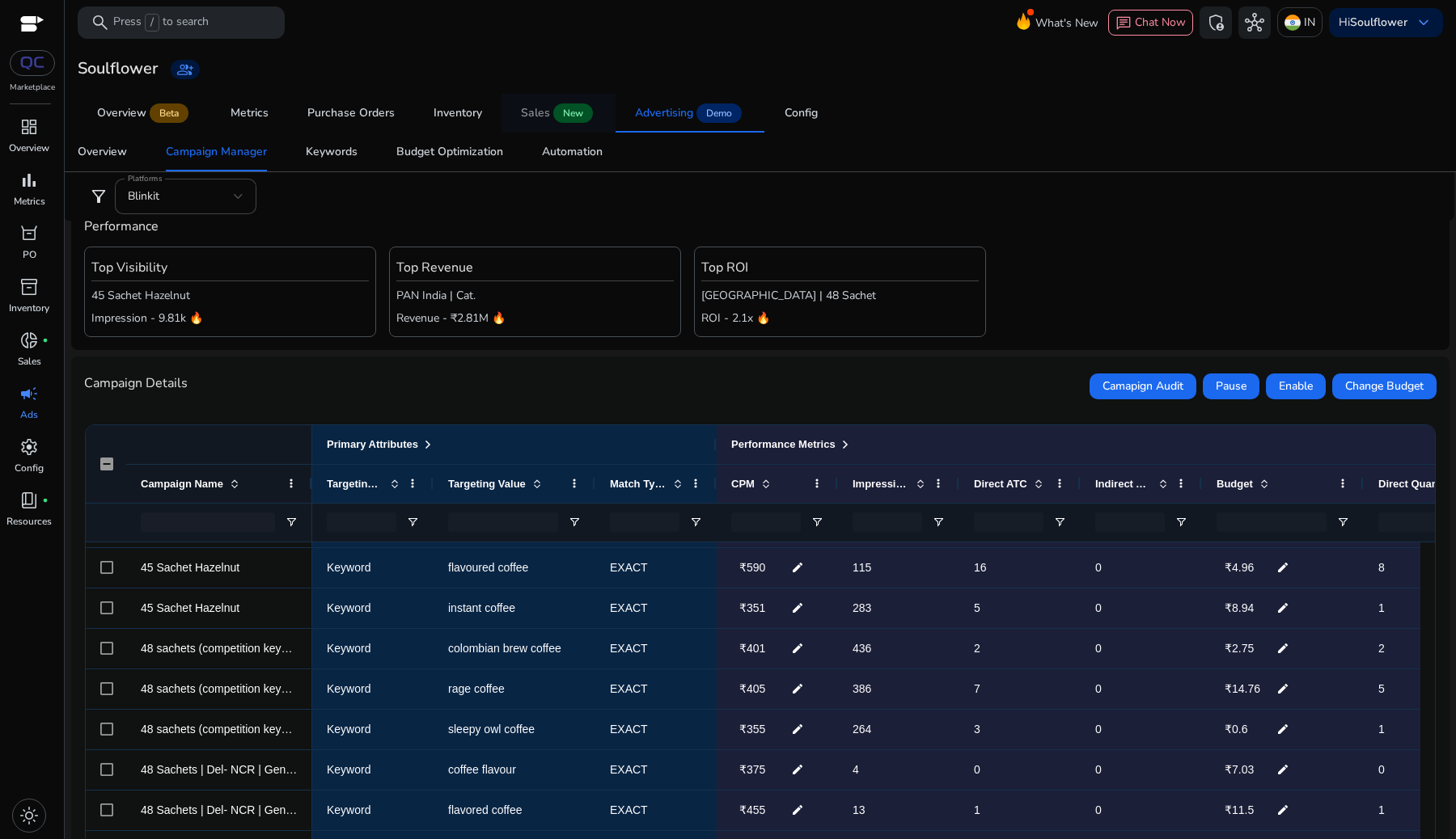
click at [530, 107] on div "Sales" at bounding box center [535, 113] width 29 height 11
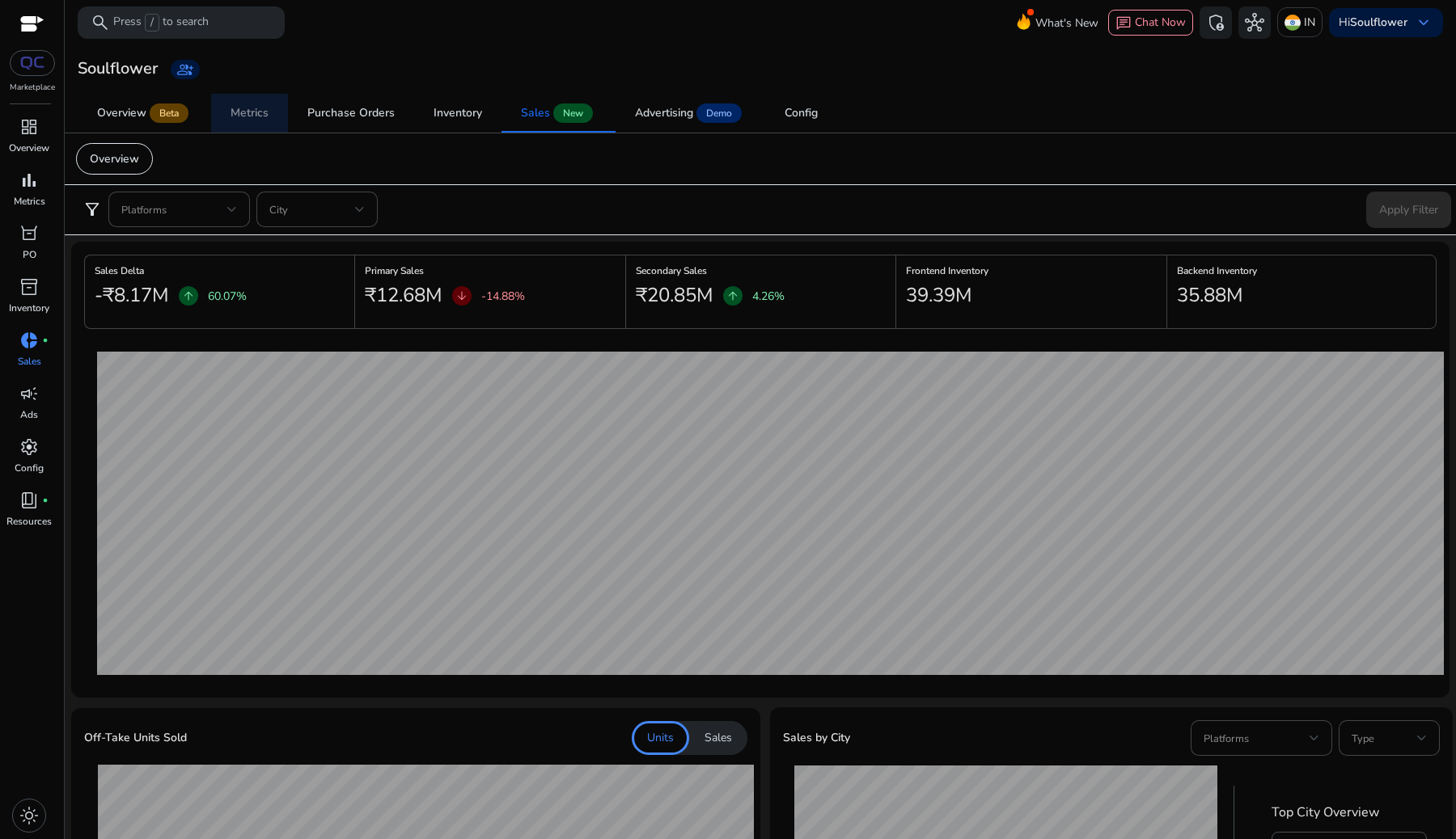
click at [224, 117] on link "Metrics" at bounding box center [250, 113] width 77 height 39
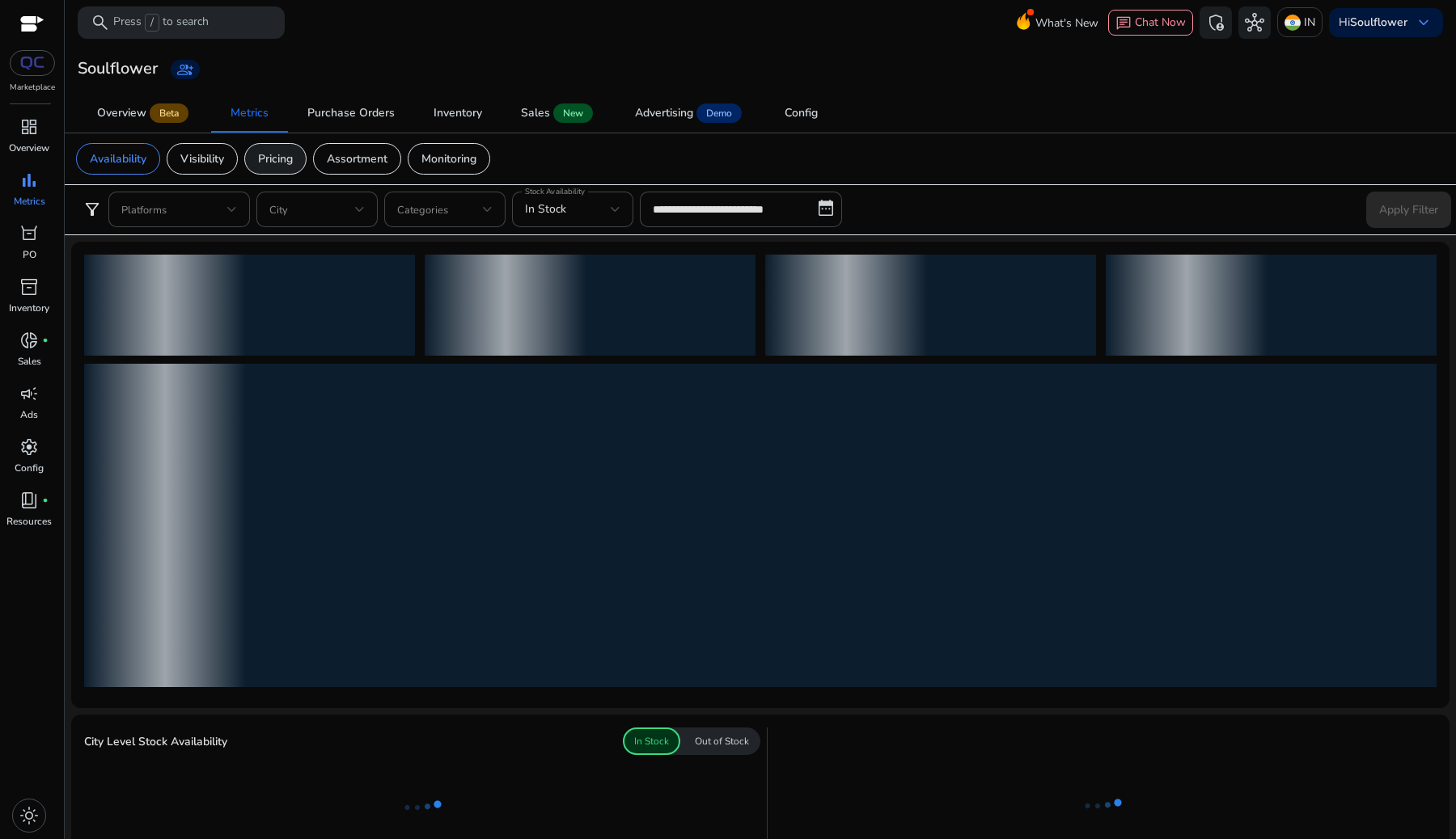
click at [283, 162] on p "Pricing" at bounding box center [275, 159] width 35 height 17
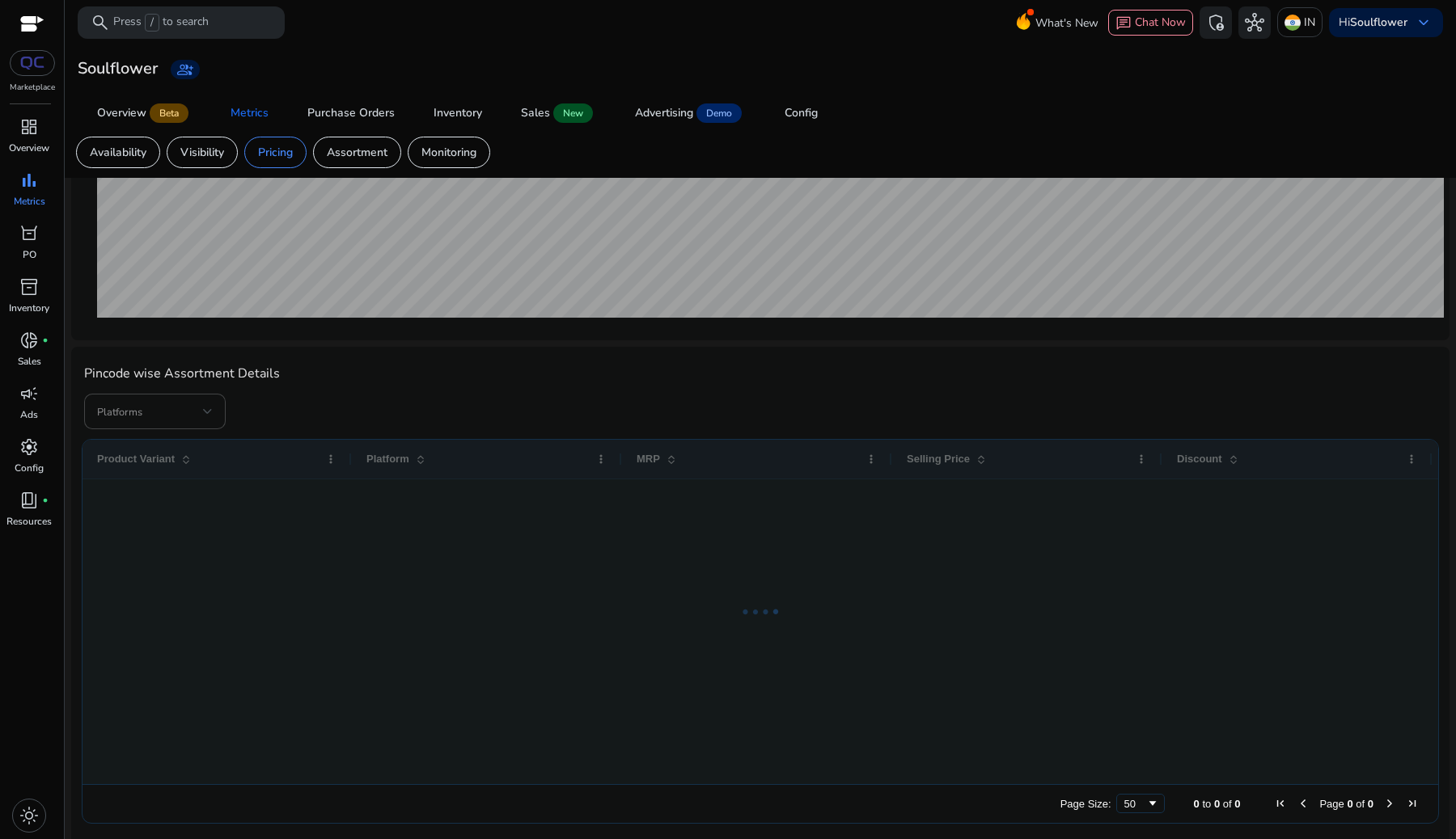
scroll to position [354, 0]
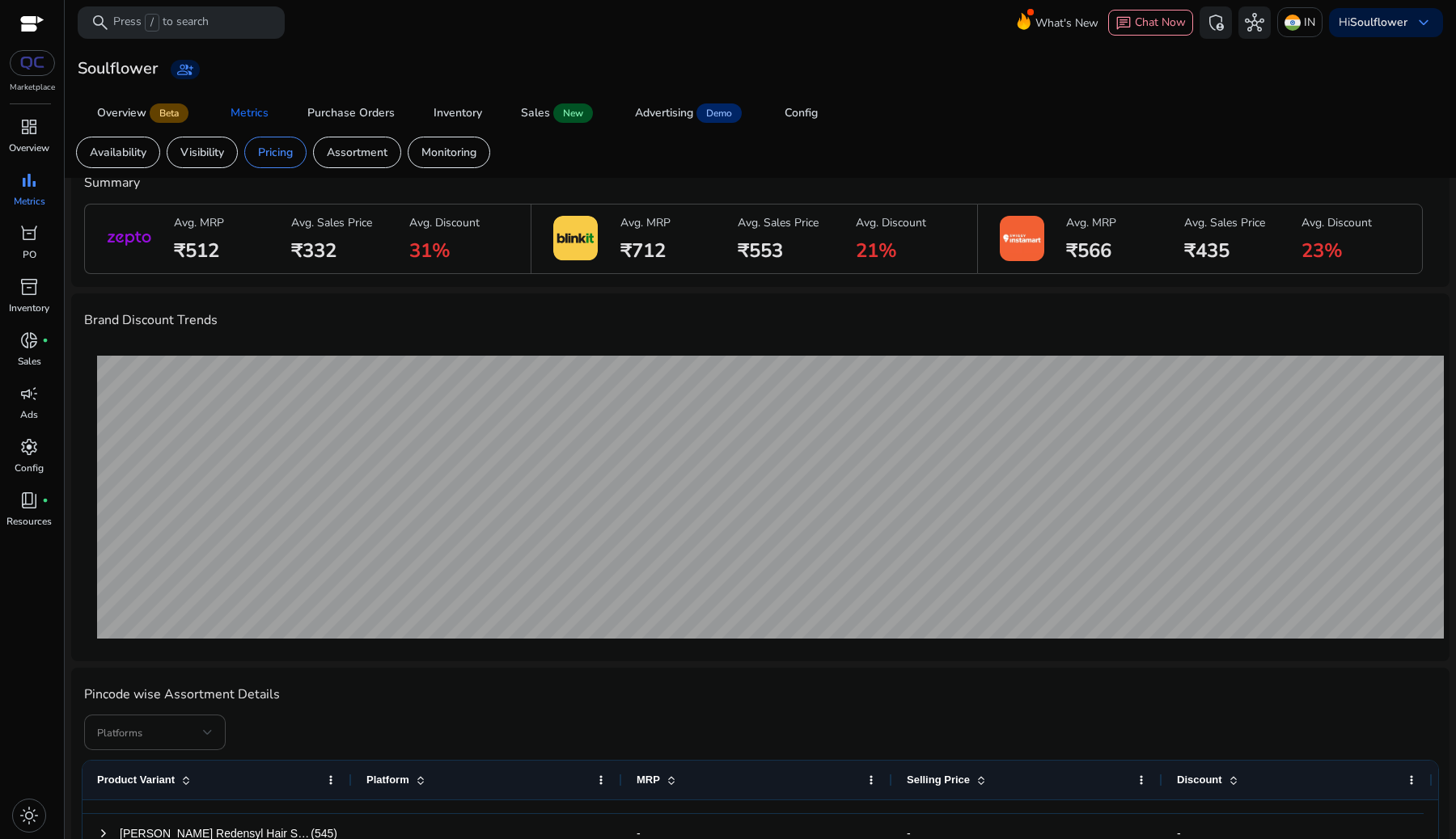
scroll to position [28, 0]
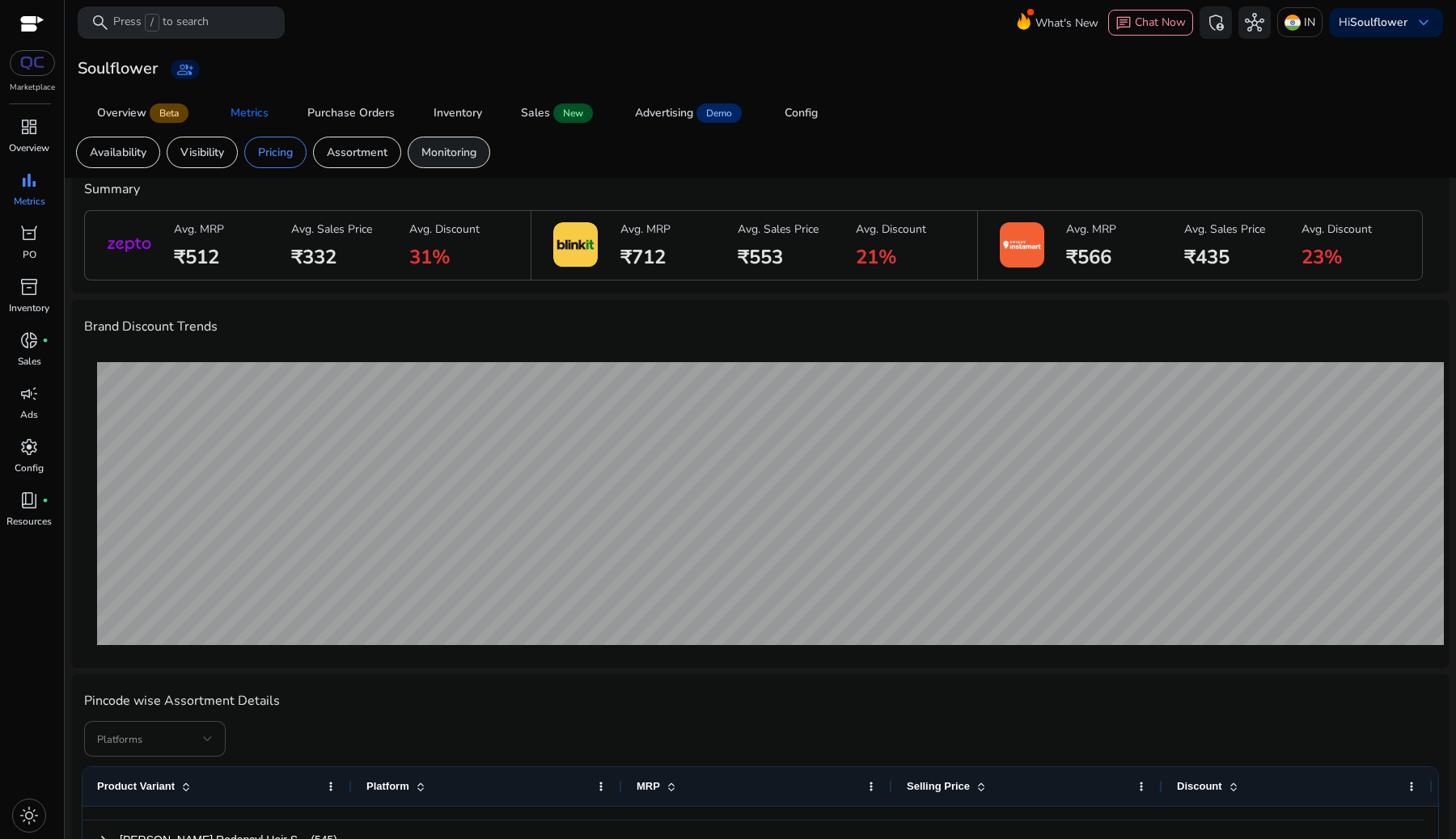
click at [432, 162] on div "Monitoring" at bounding box center [449, 152] width 83 height 31
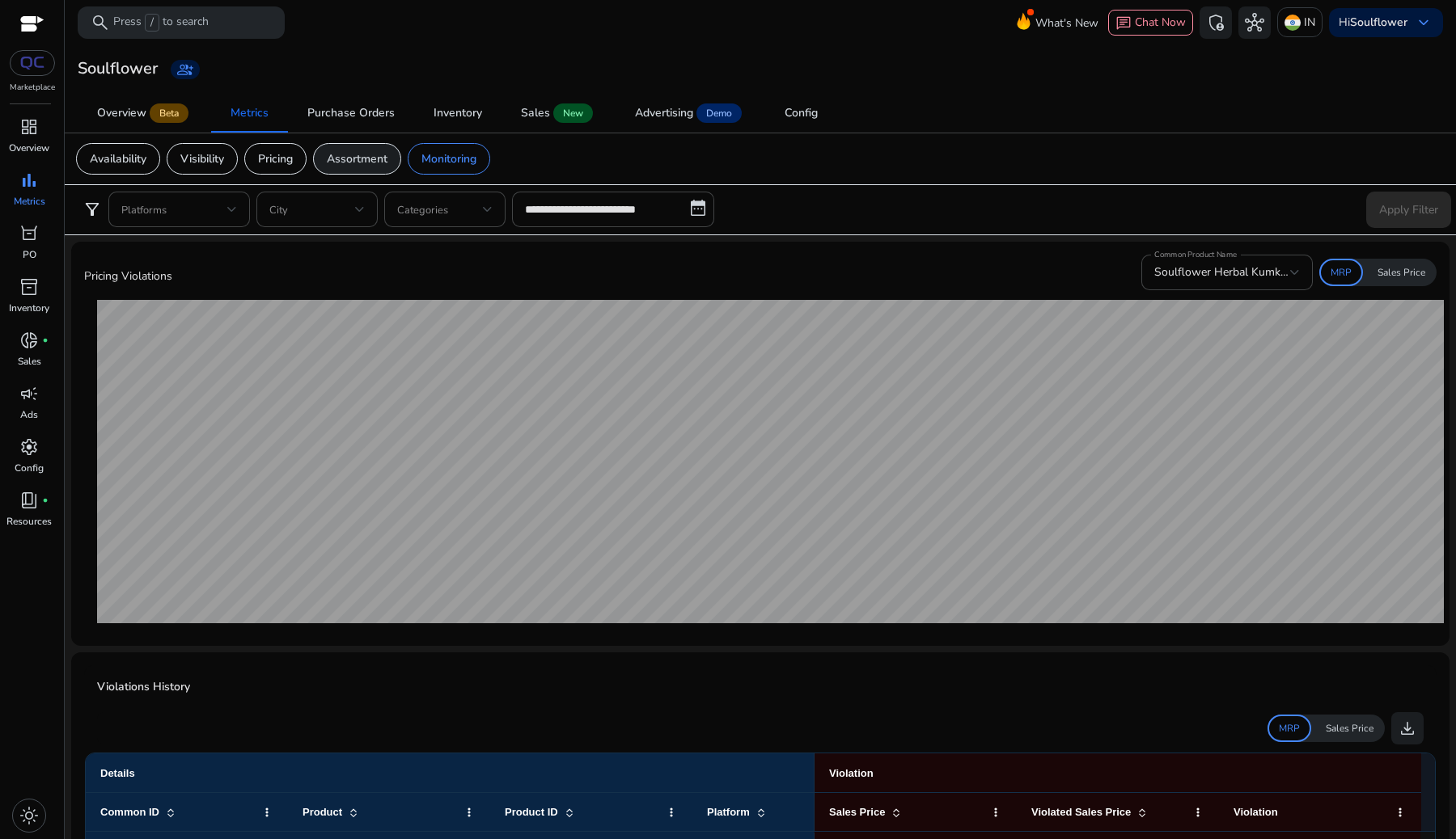
click at [340, 166] on p "Assortment" at bounding box center [357, 159] width 60 height 17
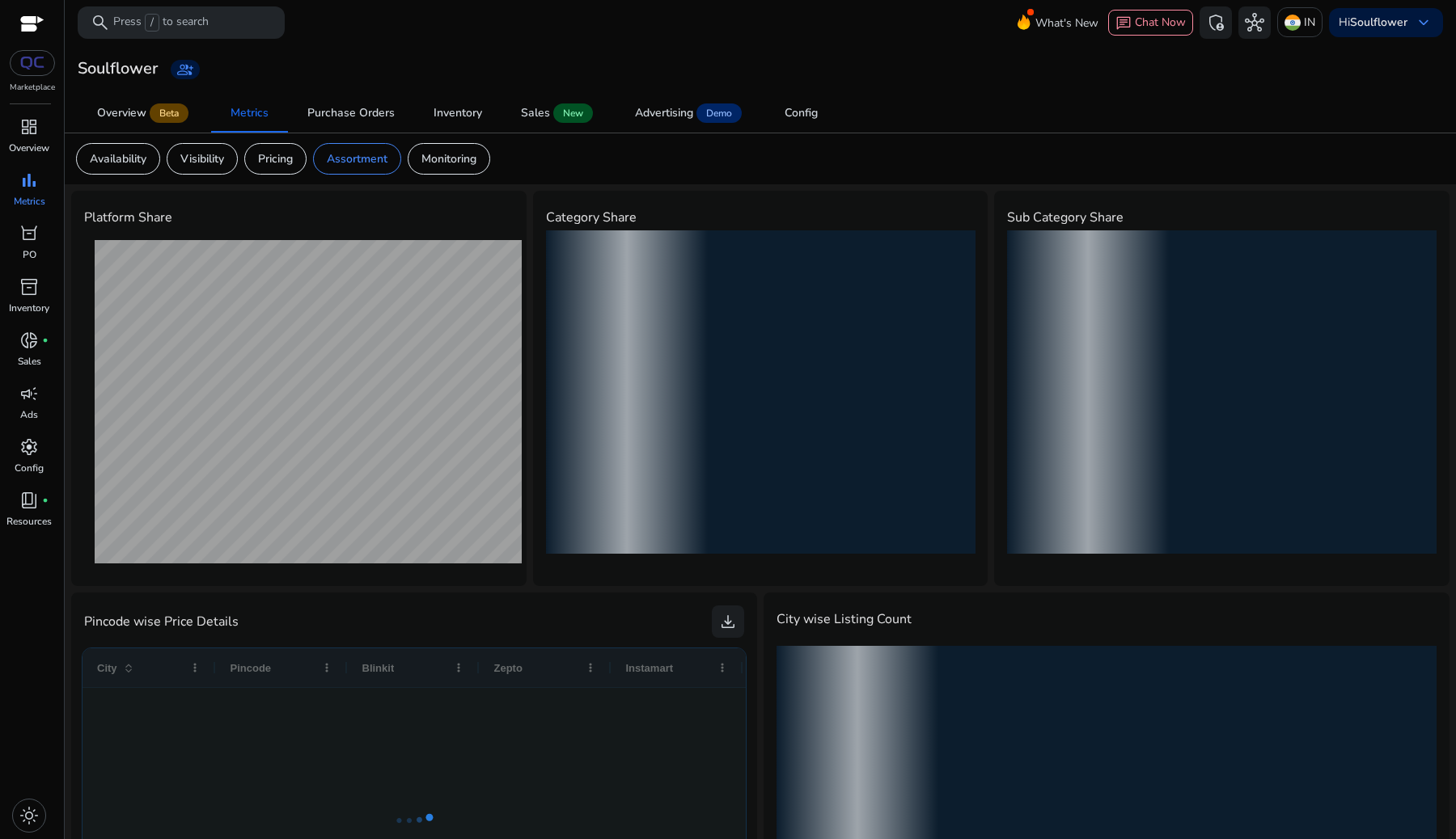
click at [607, 154] on app-sa-custom-tab "Availability Visibility Pricing Assortment Monitoring" at bounding box center [760, 158] width 1368 height 31
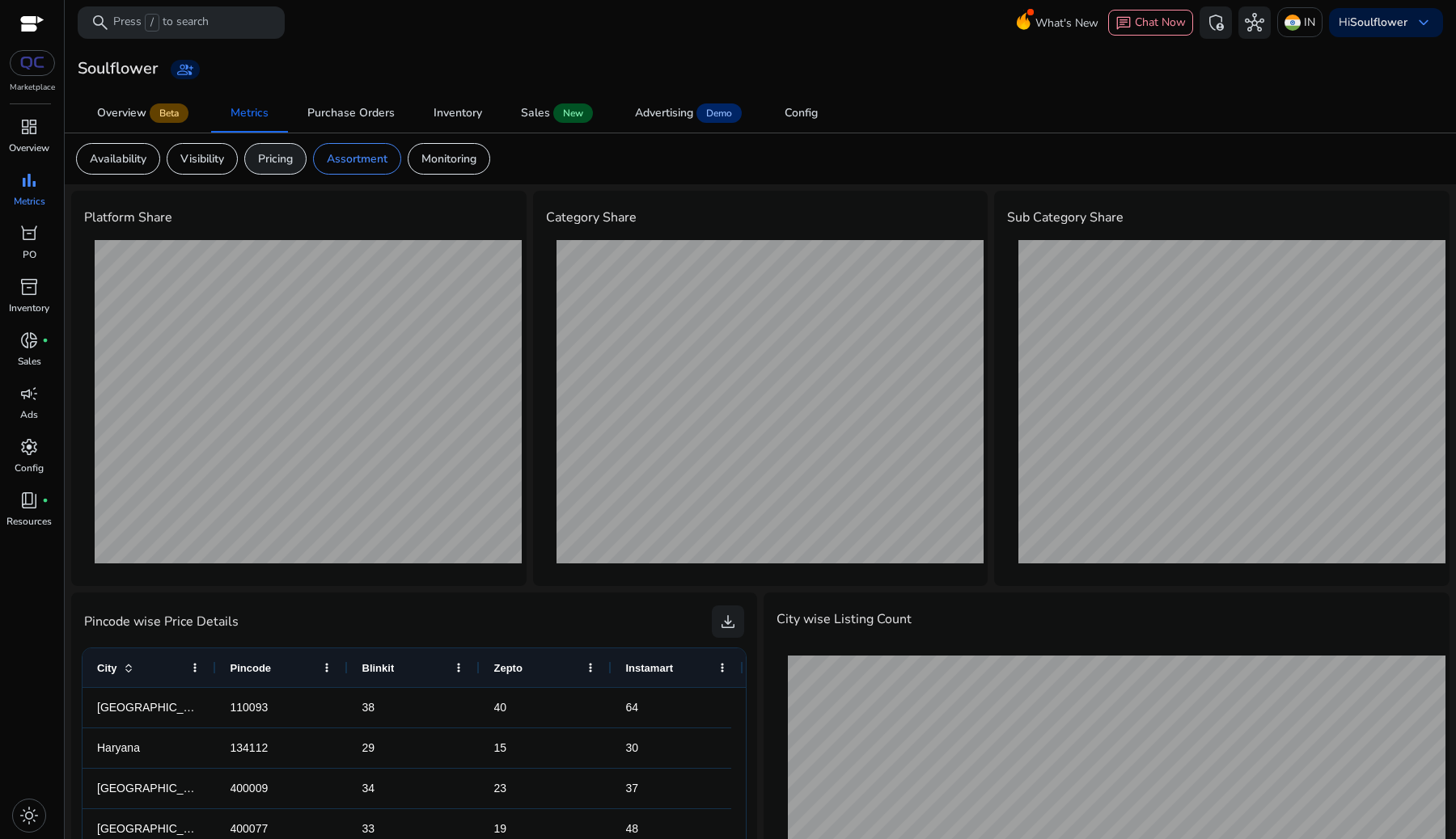
click at [299, 147] on div "Pricing" at bounding box center [275, 158] width 62 height 31
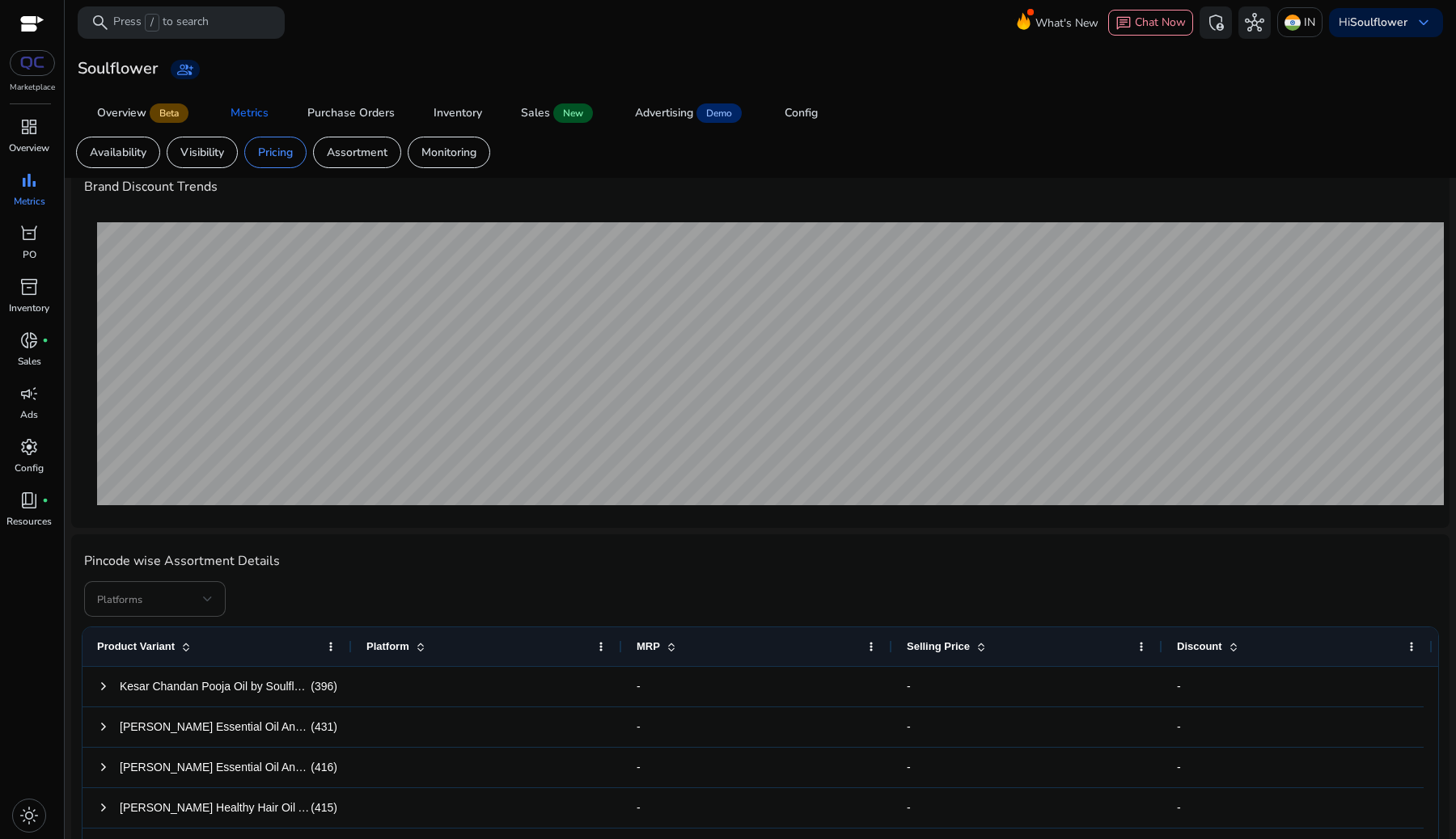
scroll to position [156, 0]
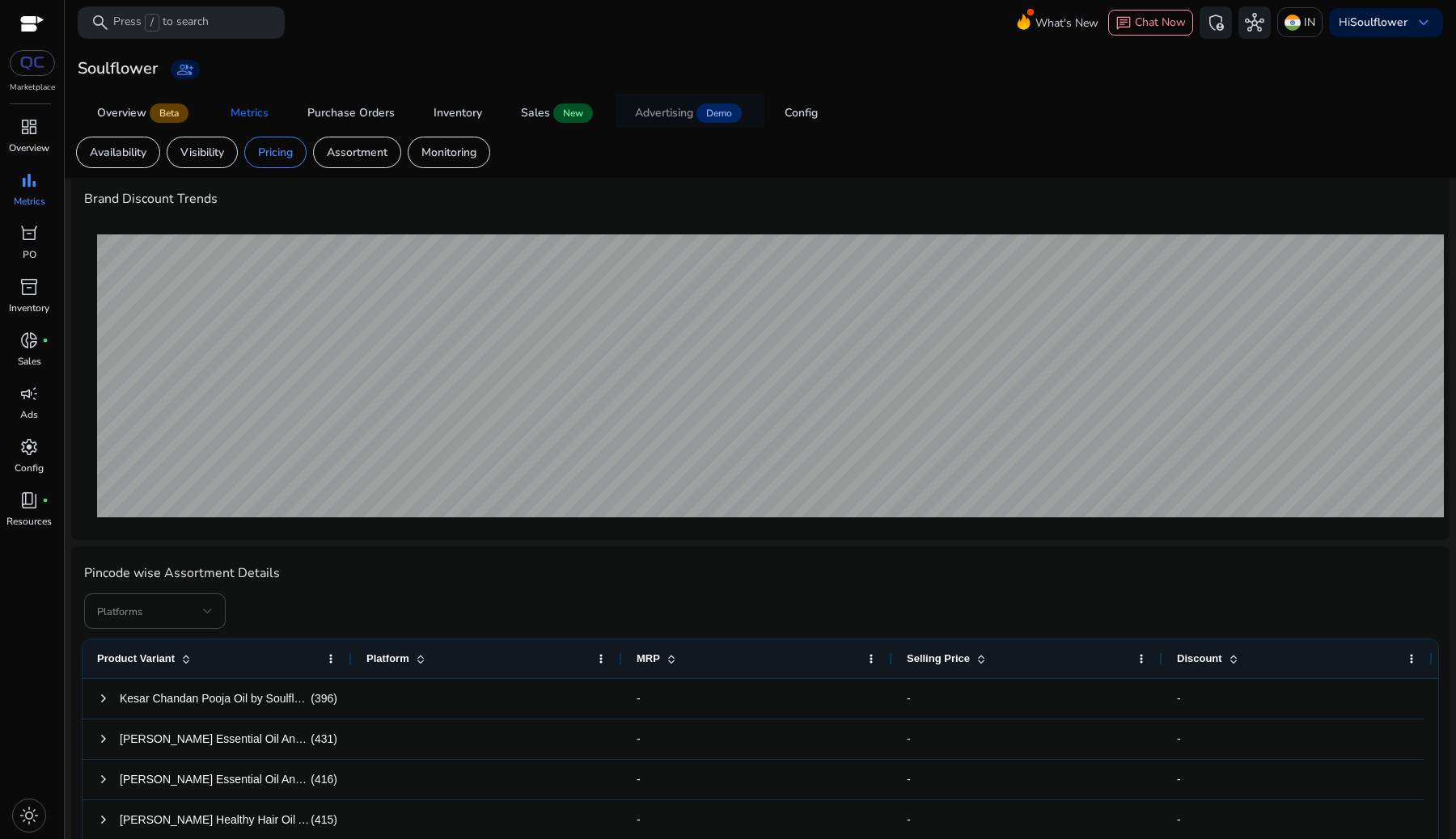
click at [639, 110] on div "Advertising" at bounding box center [664, 113] width 58 height 11
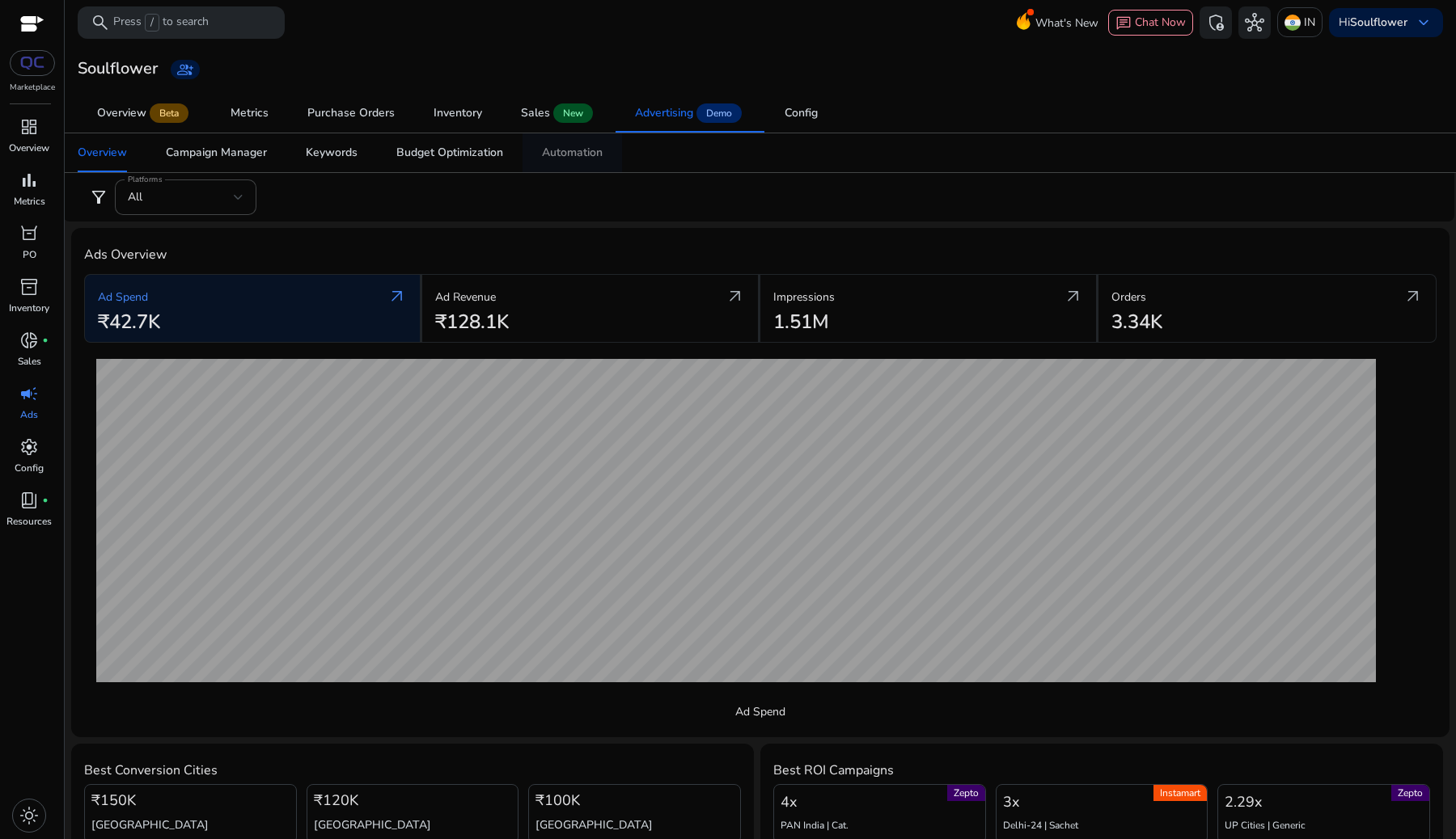
click at [565, 158] on div "Automation" at bounding box center [572, 153] width 60 height 11
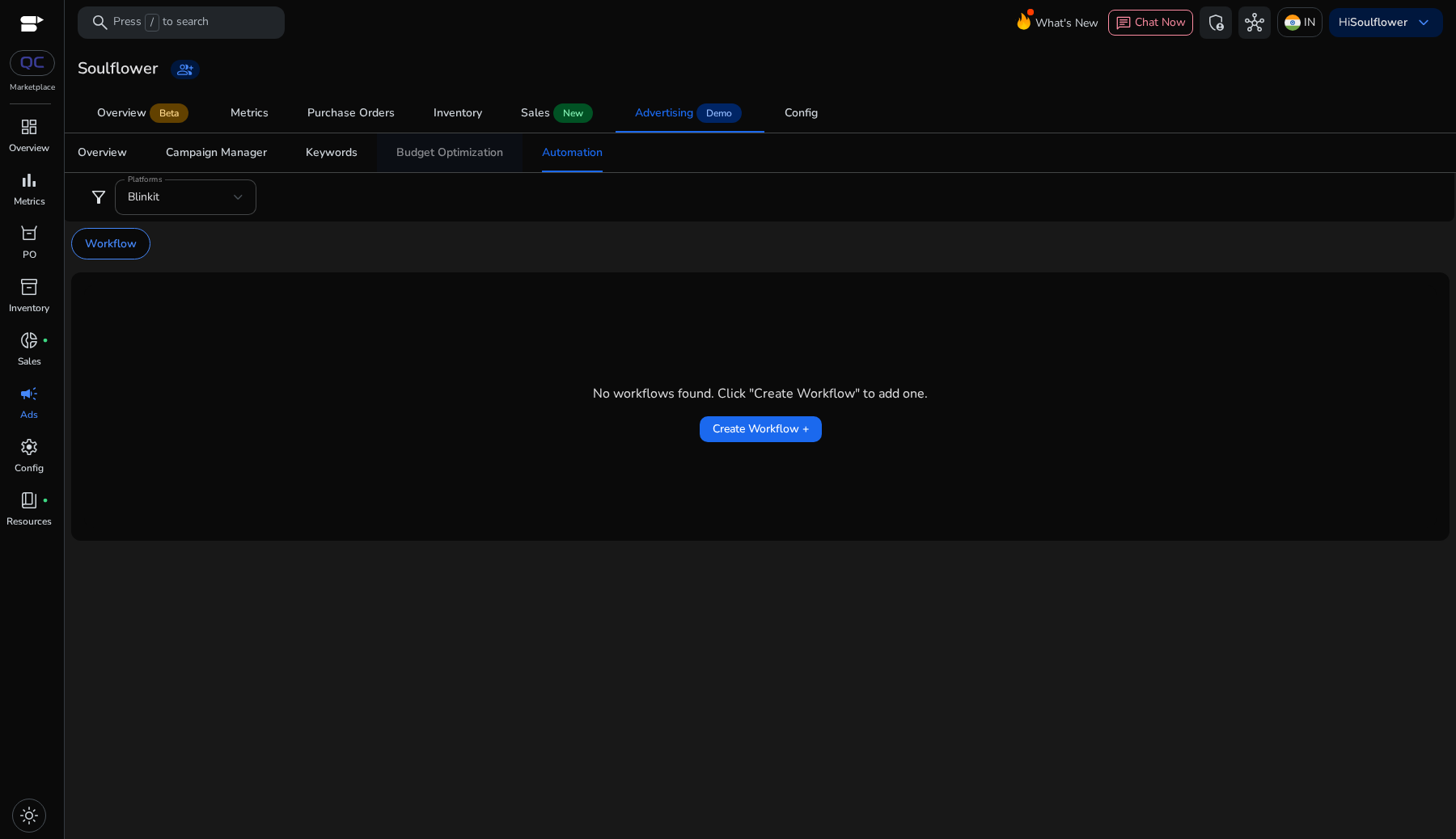
click at [495, 154] on div "Budget Optimization" at bounding box center [449, 153] width 106 height 11
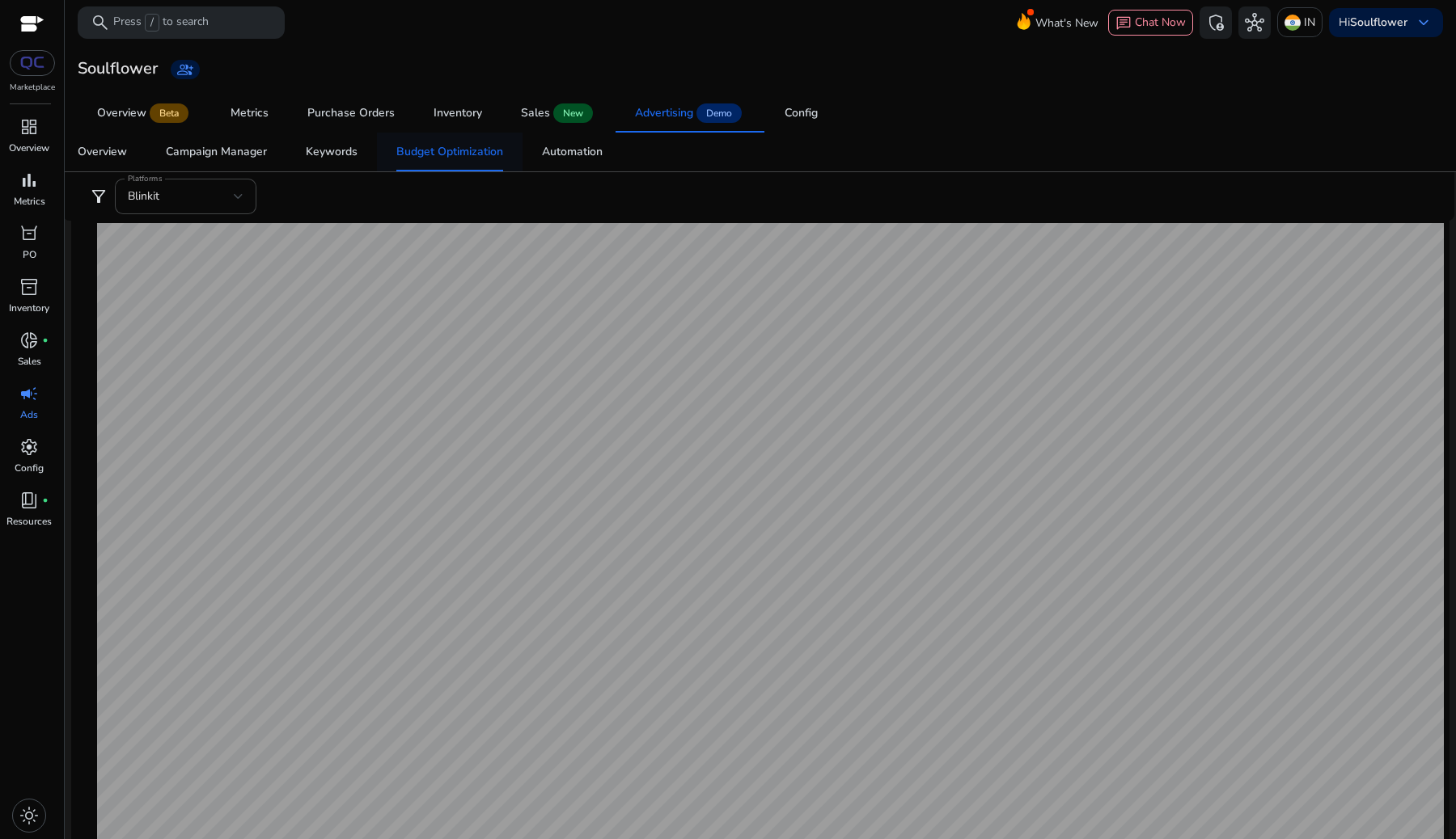
scroll to position [329, 0]
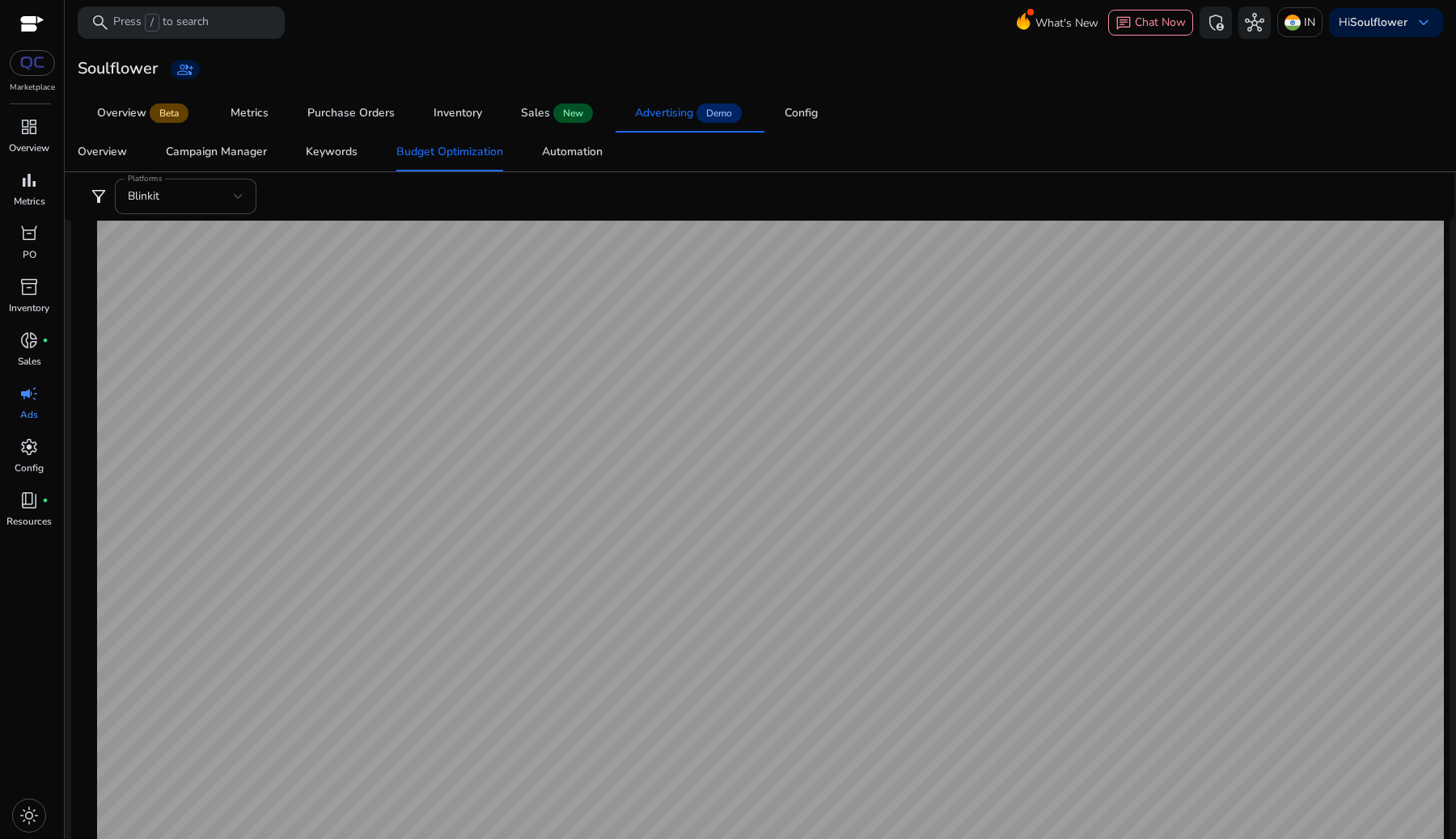
scroll to position [343, 0]
click at [548, 146] on div "Automation" at bounding box center [572, 152] width 60 height 11
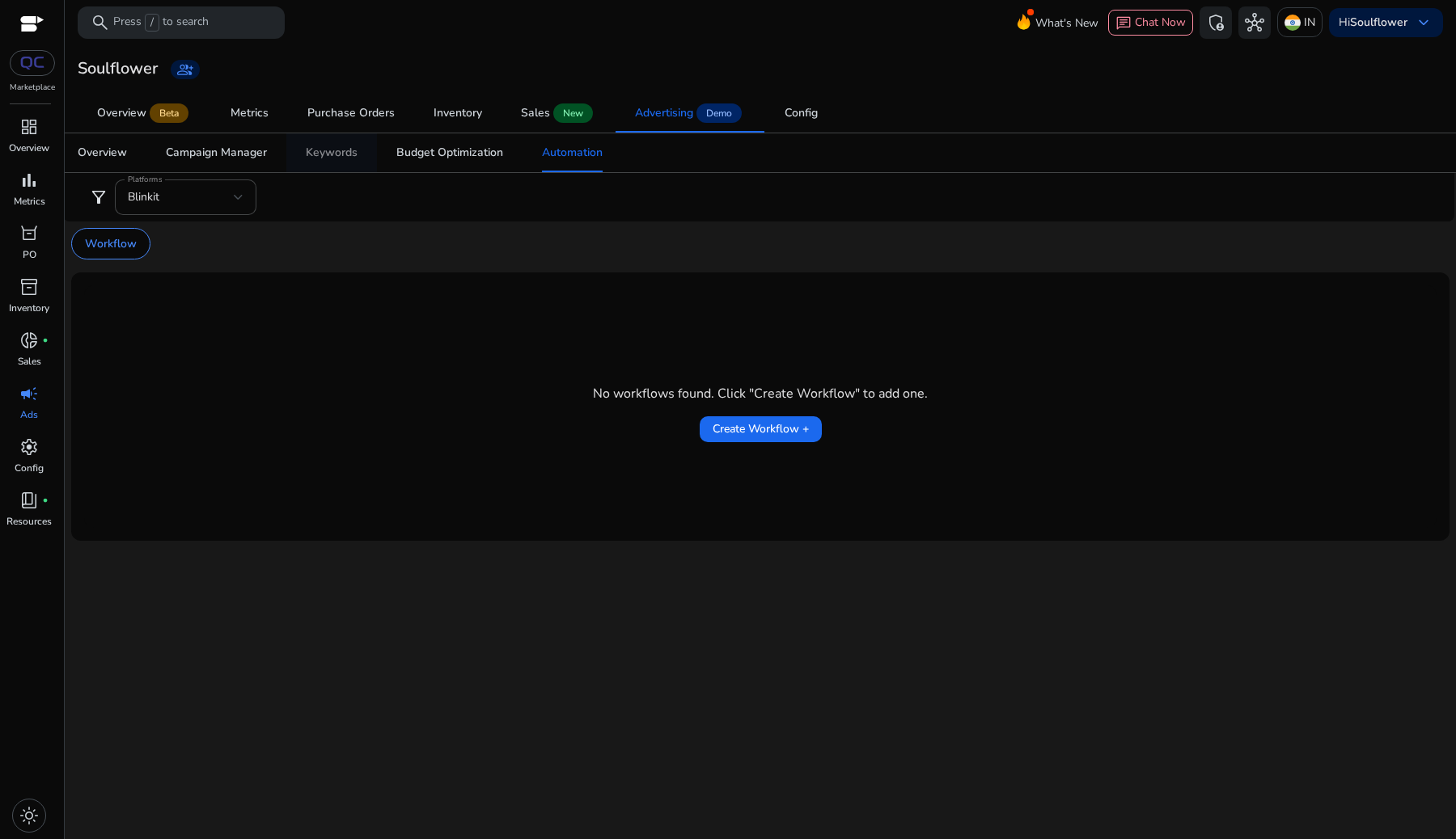
click at [334, 163] on span "Keywords" at bounding box center [332, 153] width 52 height 39
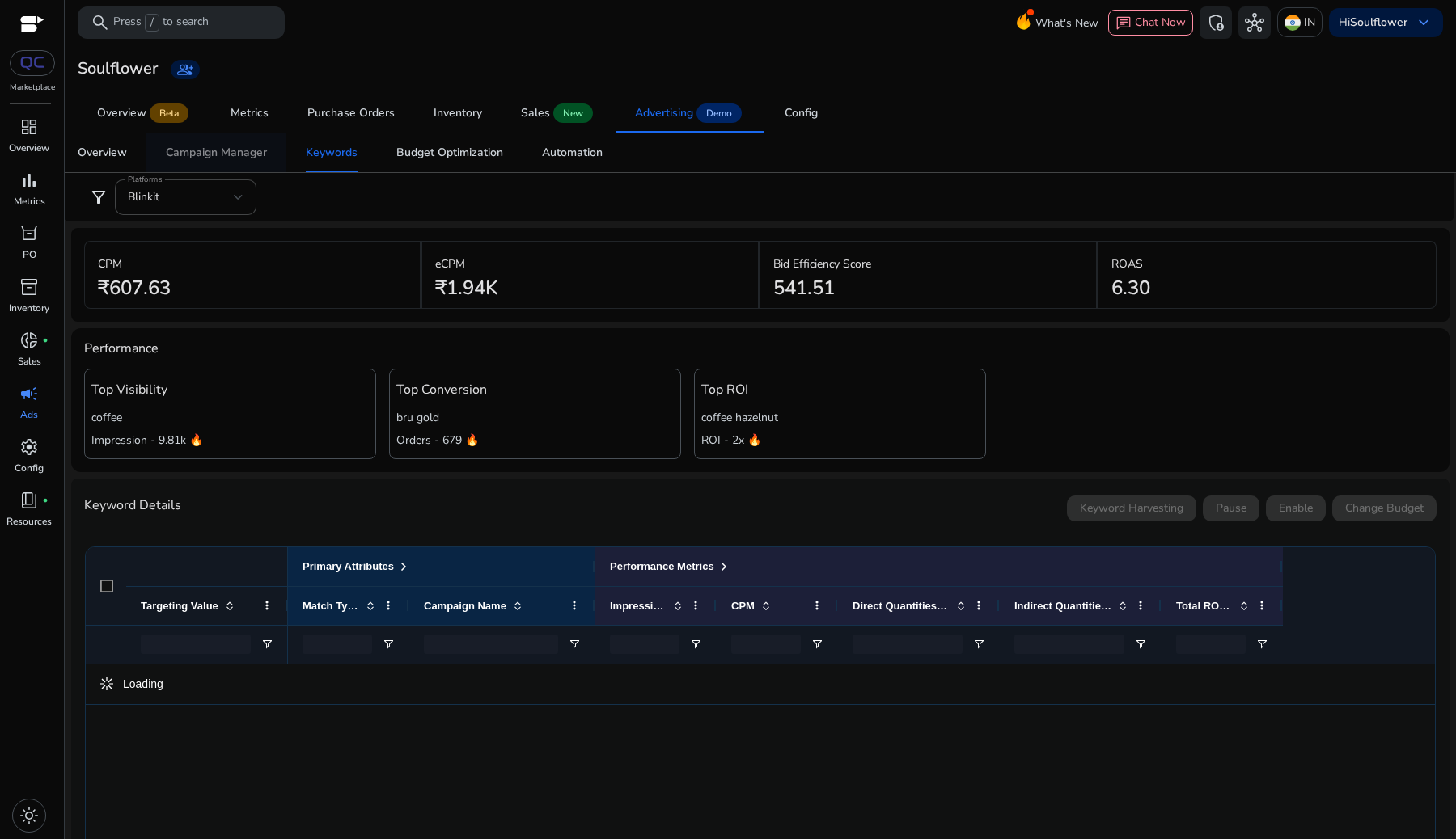
click at [237, 147] on div "Campaign Manager" at bounding box center [216, 153] width 101 height 11
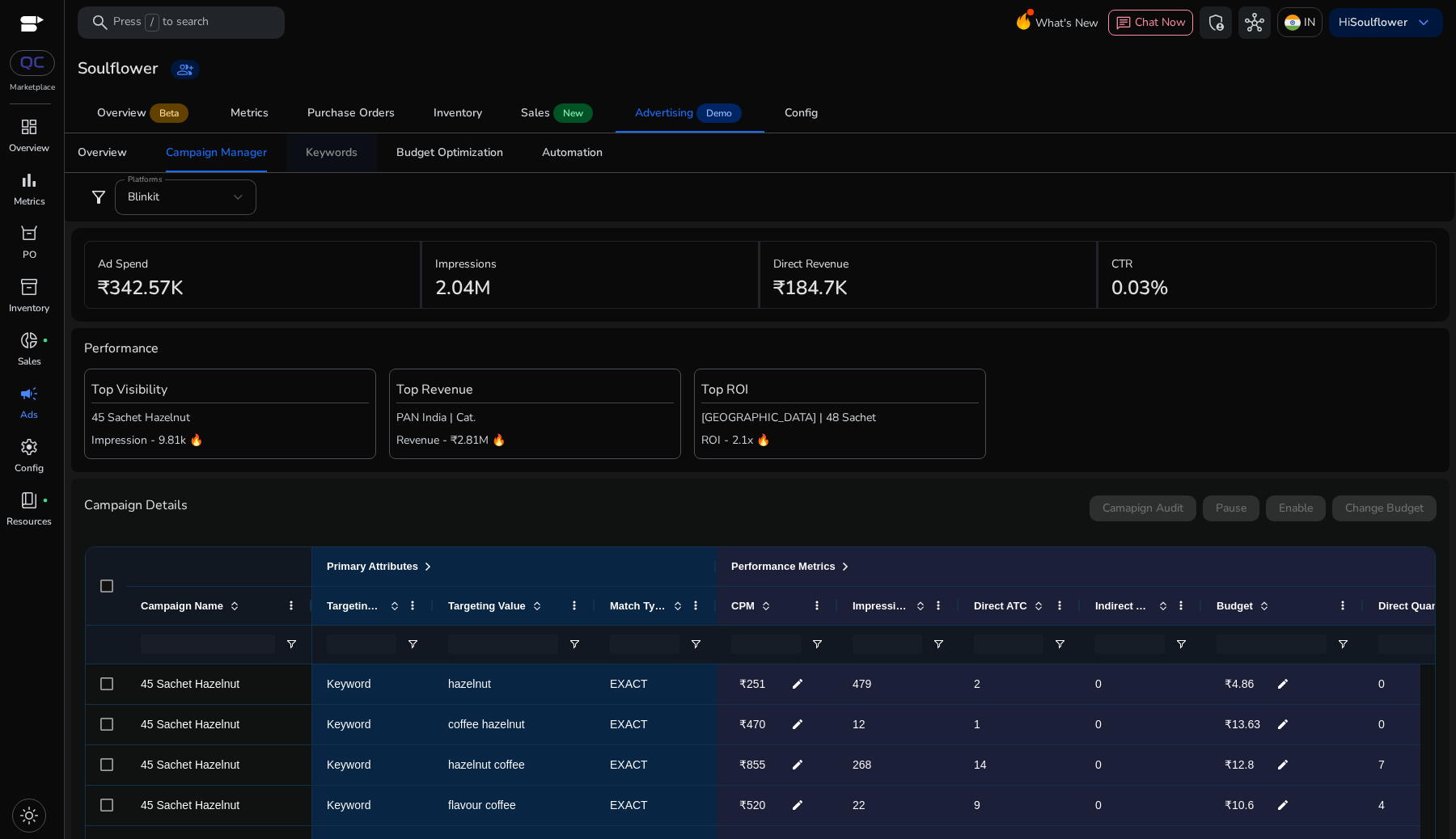
click at [359, 146] on link "Keywords" at bounding box center [332, 153] width 90 height 39
